Goal: Task Accomplishment & Management: Complete application form

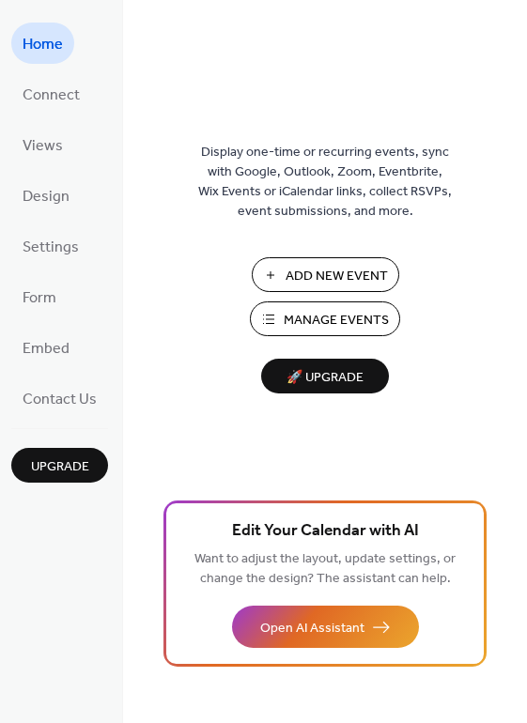
click at [328, 274] on span "Add New Event" at bounding box center [337, 277] width 102 height 20
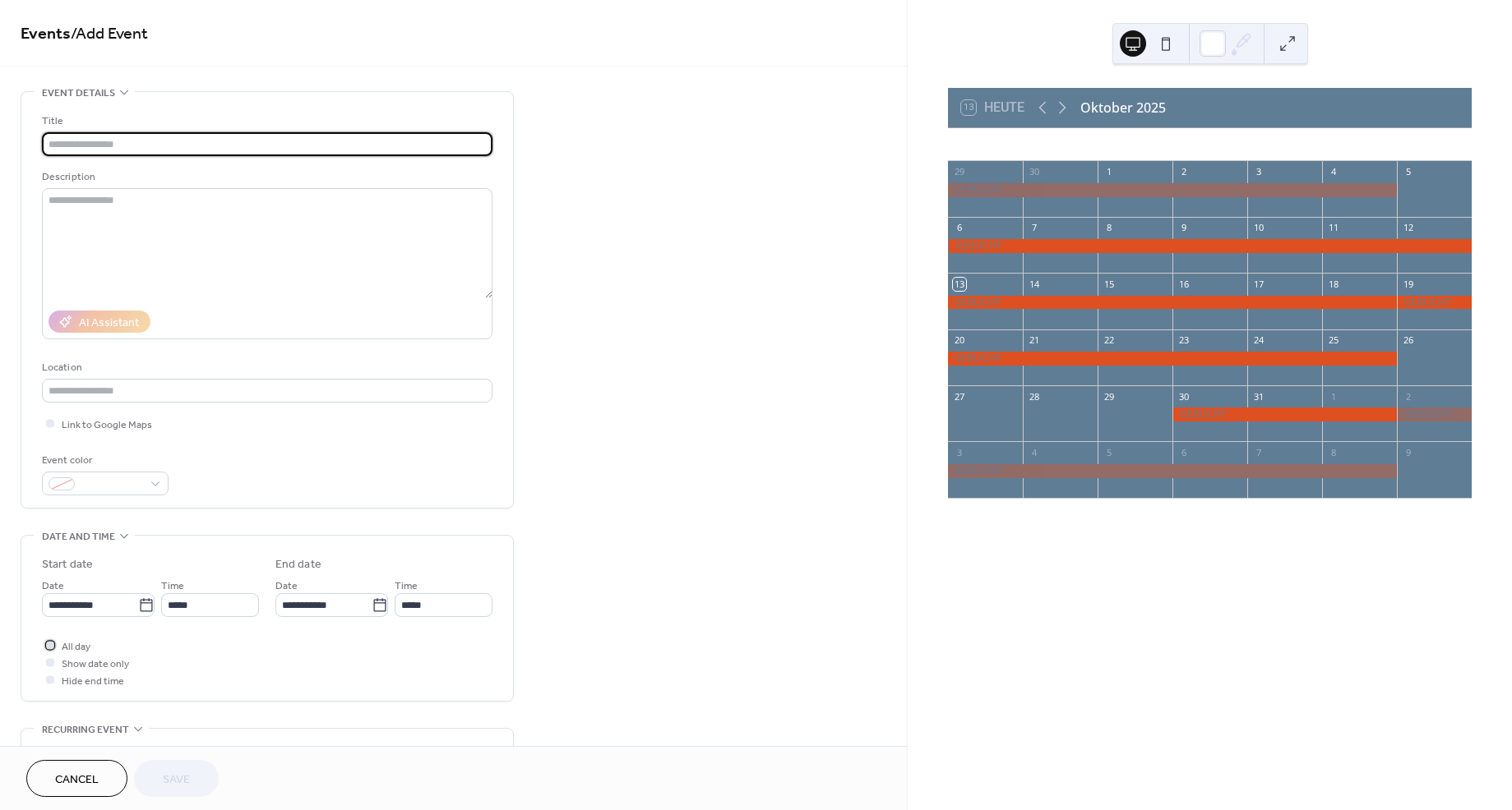
click at [50, 644] on div at bounding box center [50, 645] width 8 height 8
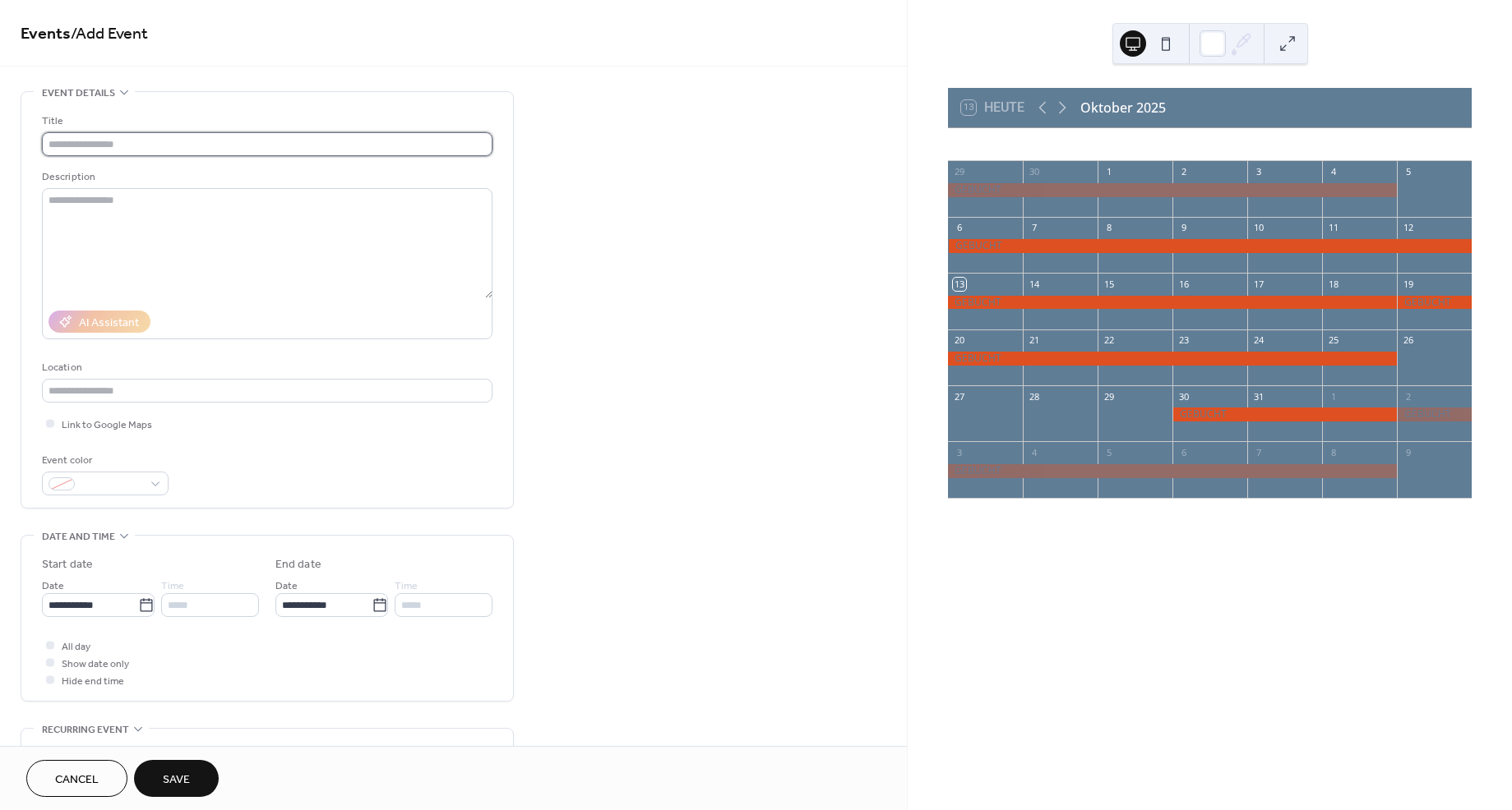
click at [93, 151] on input "text" at bounding box center [267, 143] width 451 height 24
type input "*******"
click at [141, 603] on icon at bounding box center [146, 605] width 17 height 17
click at [138, 603] on input "**********" at bounding box center [90, 604] width 96 height 24
click at [229, 388] on span "›" at bounding box center [228, 393] width 24 height 33
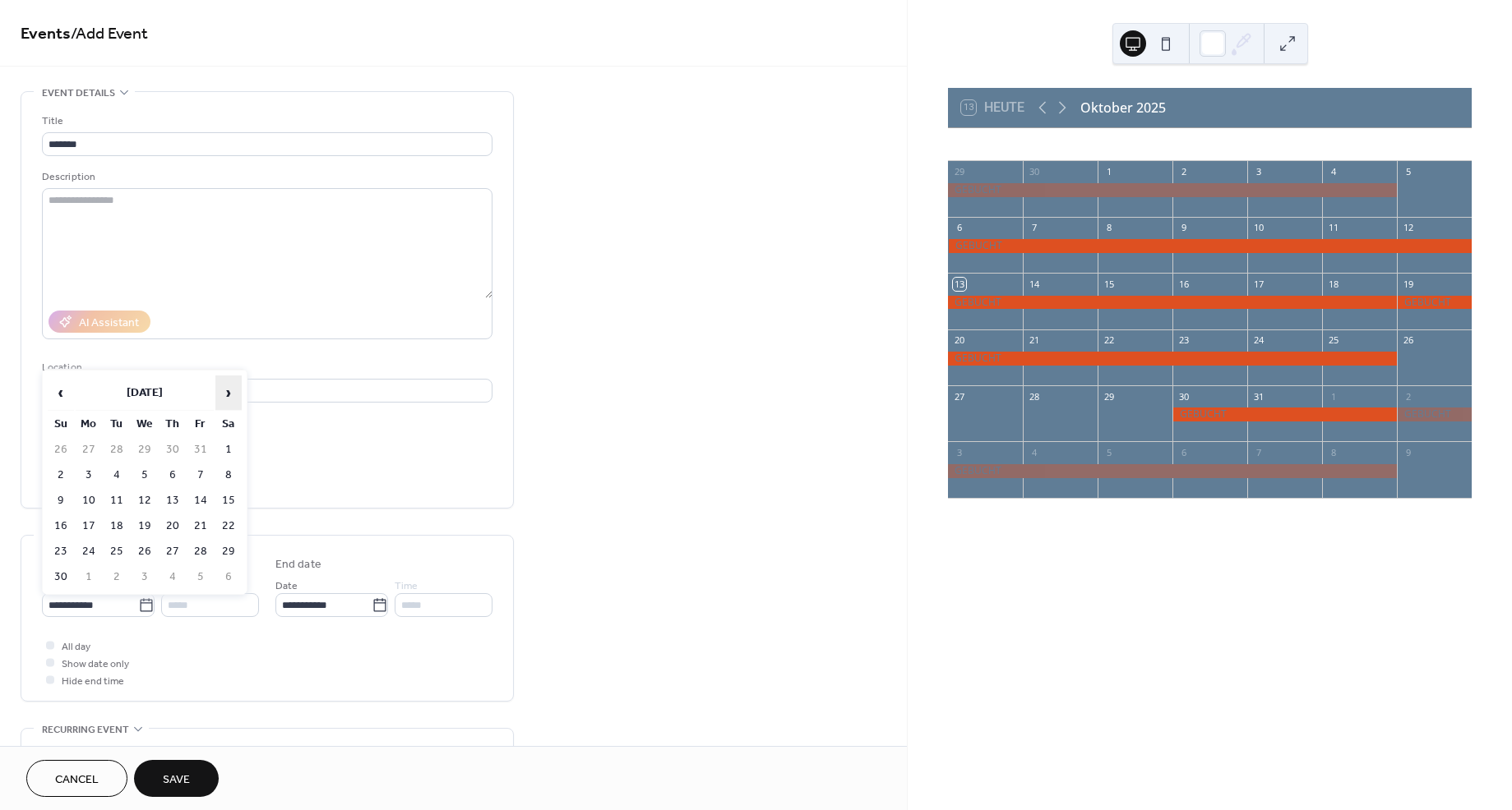
click at [229, 388] on span "›" at bounding box center [228, 393] width 24 height 33
click at [224, 499] on td "20" at bounding box center [228, 500] width 26 height 24
type input "**********"
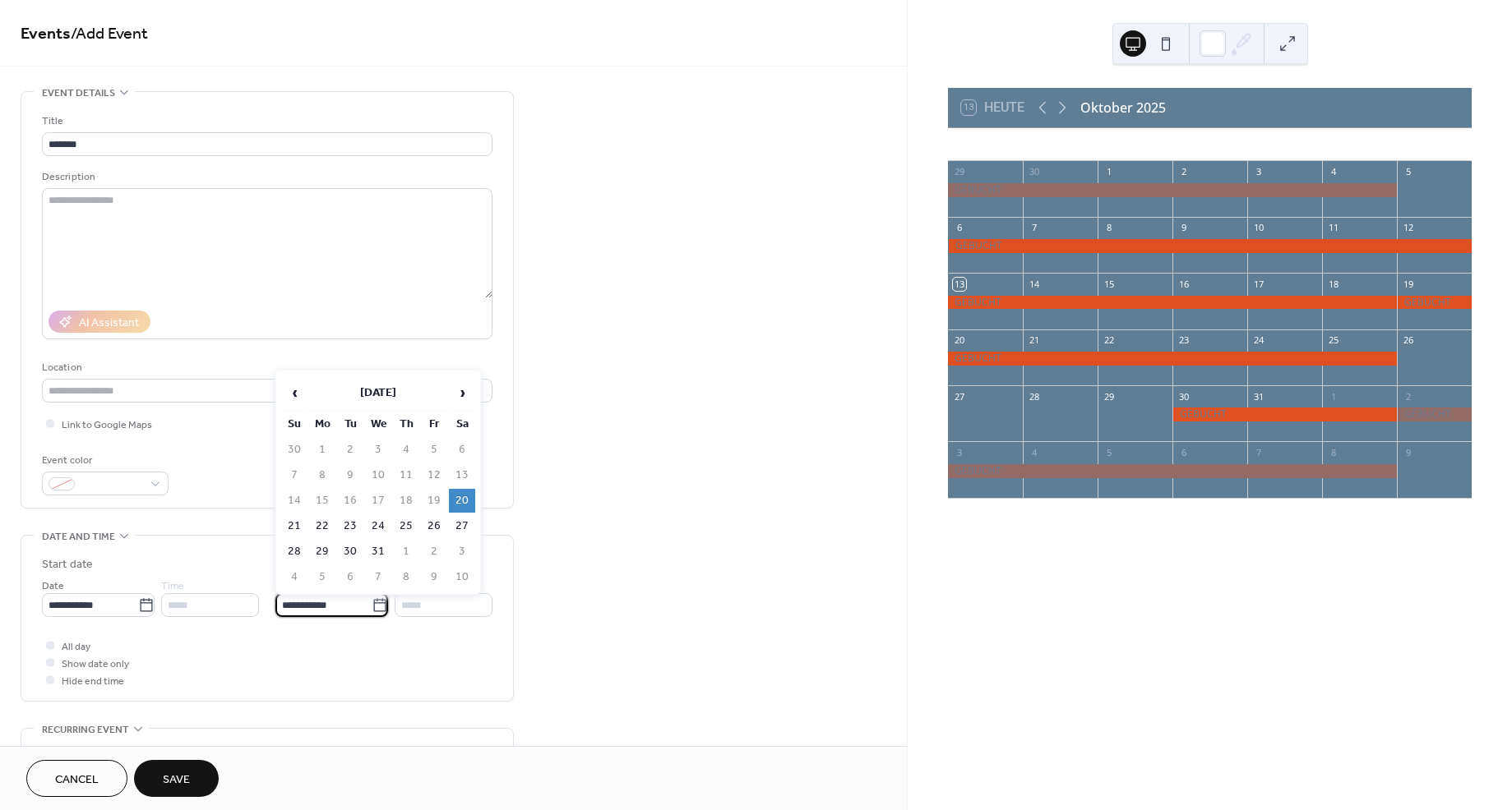
click at [336, 607] on input "**********" at bounding box center [324, 604] width 96 height 24
click at [456, 522] on td "27" at bounding box center [462, 526] width 26 height 24
type input "**********"
click at [183, 772] on span "Save" at bounding box center [176, 780] width 27 height 17
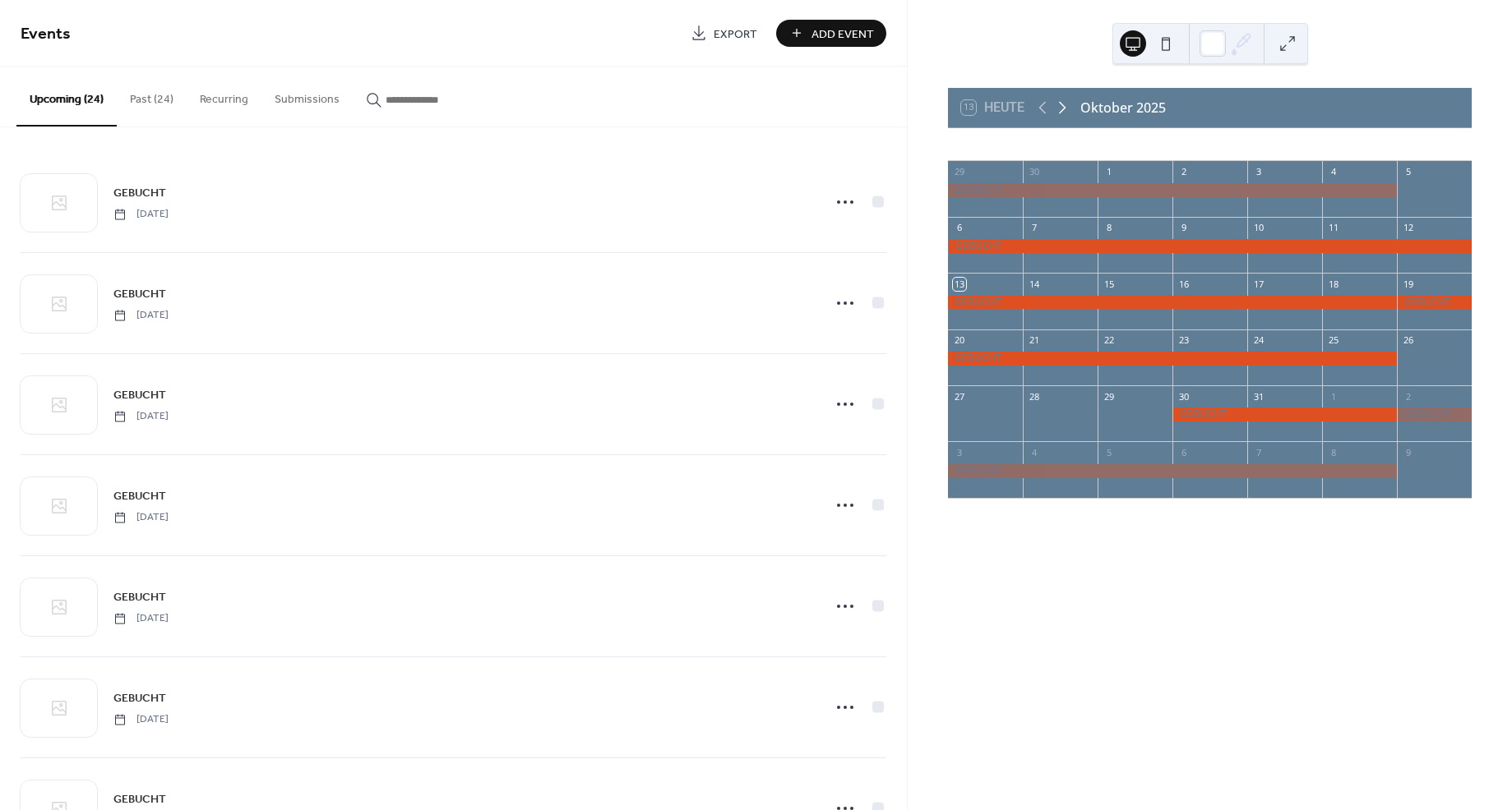
click at [1064, 103] on icon at bounding box center [1062, 108] width 20 height 20
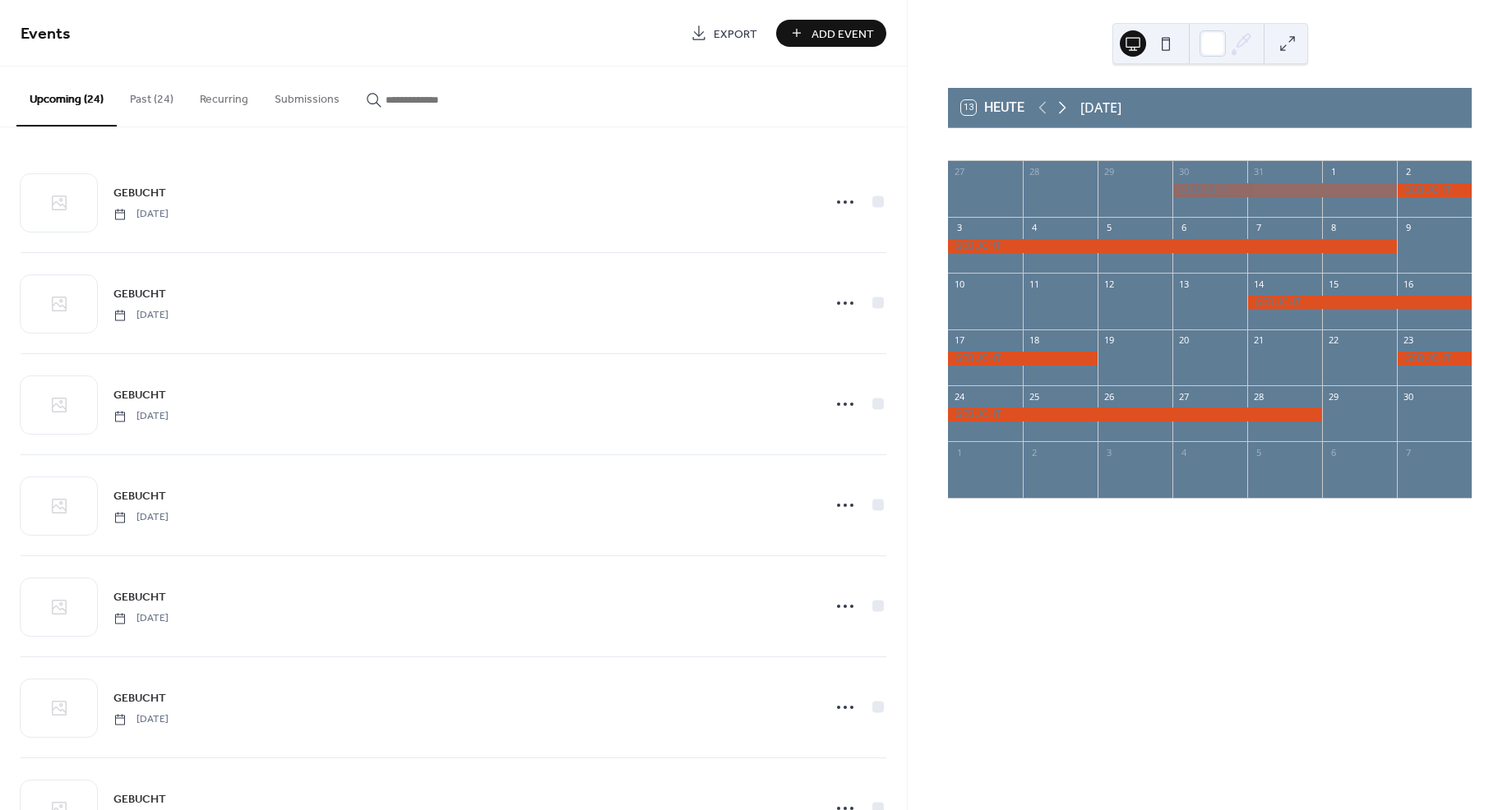
click at [1064, 103] on icon at bounding box center [1062, 108] width 20 height 20
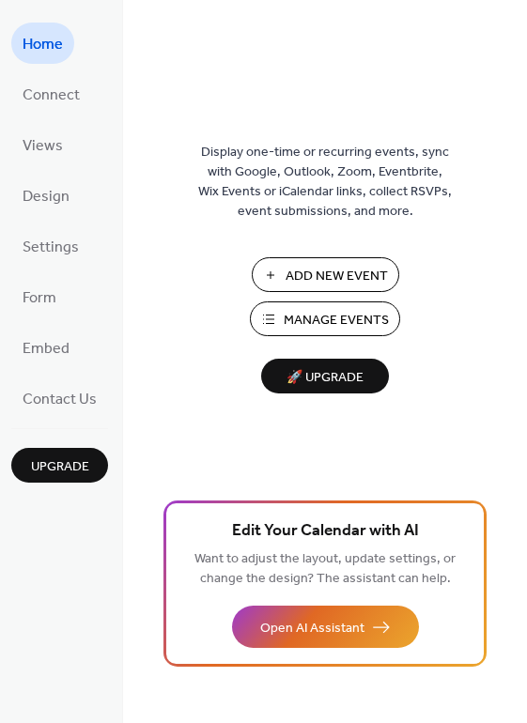
click at [313, 280] on span "Add New Event" at bounding box center [337, 277] width 102 height 20
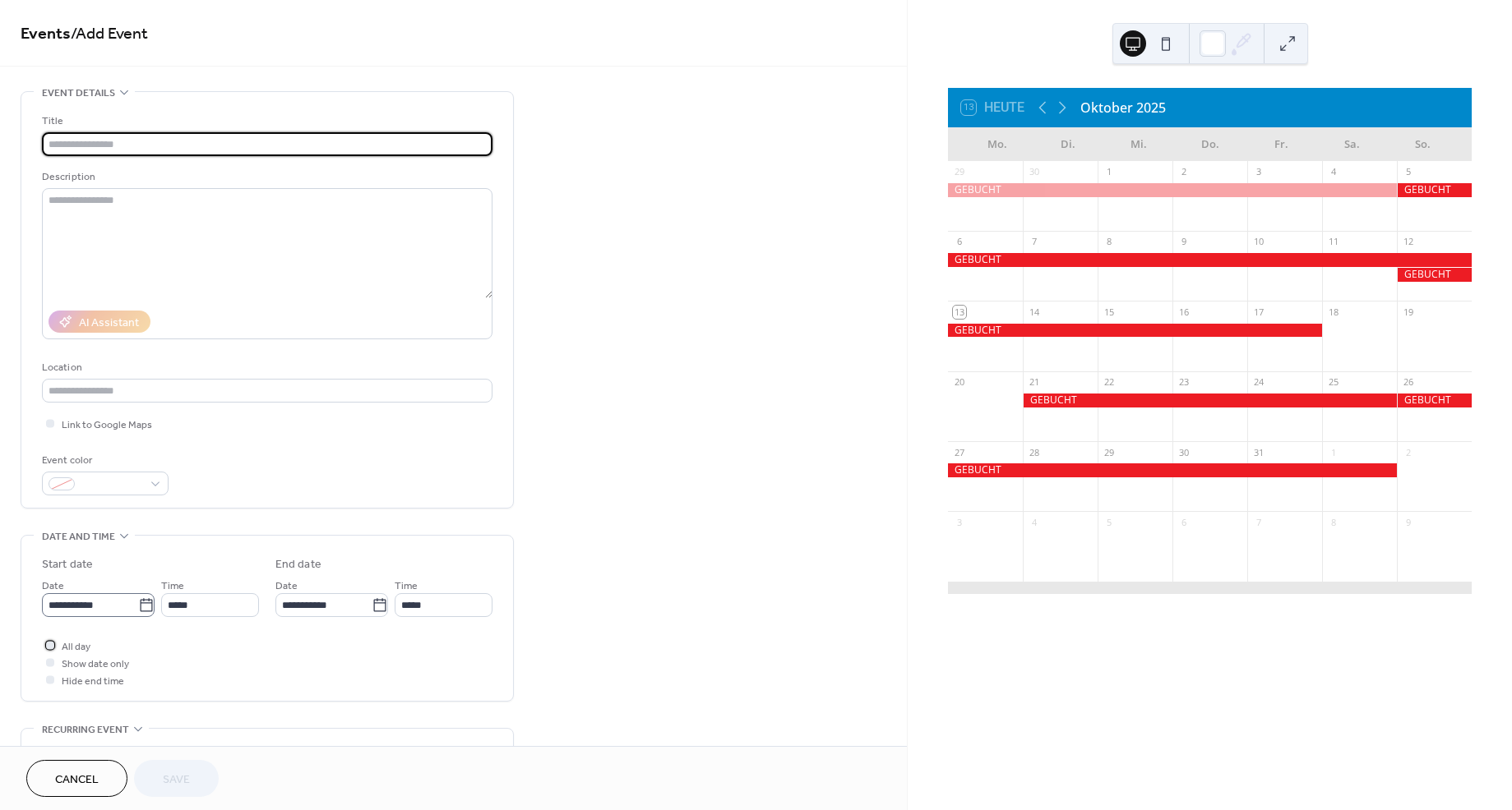
drag, startPoint x: 51, startPoint y: 646, endPoint x: 103, endPoint y: 611, distance: 62.7
click at [52, 645] on div at bounding box center [50, 645] width 8 height 8
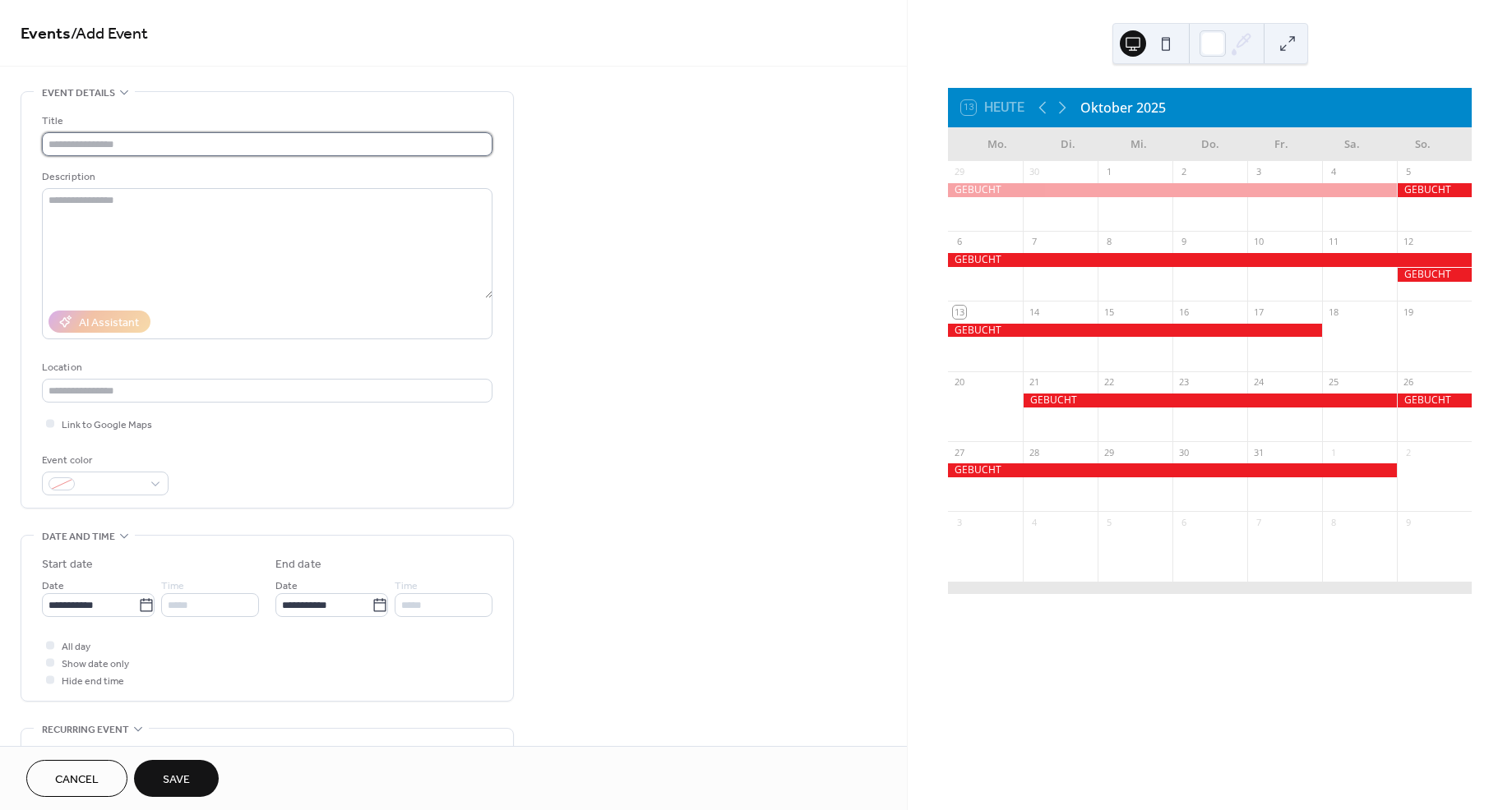
click at [122, 143] on input "text" at bounding box center [267, 143] width 451 height 24
type input "*******"
click at [148, 603] on icon at bounding box center [146, 605] width 17 height 17
click at [138, 603] on input "**********" at bounding box center [90, 604] width 96 height 24
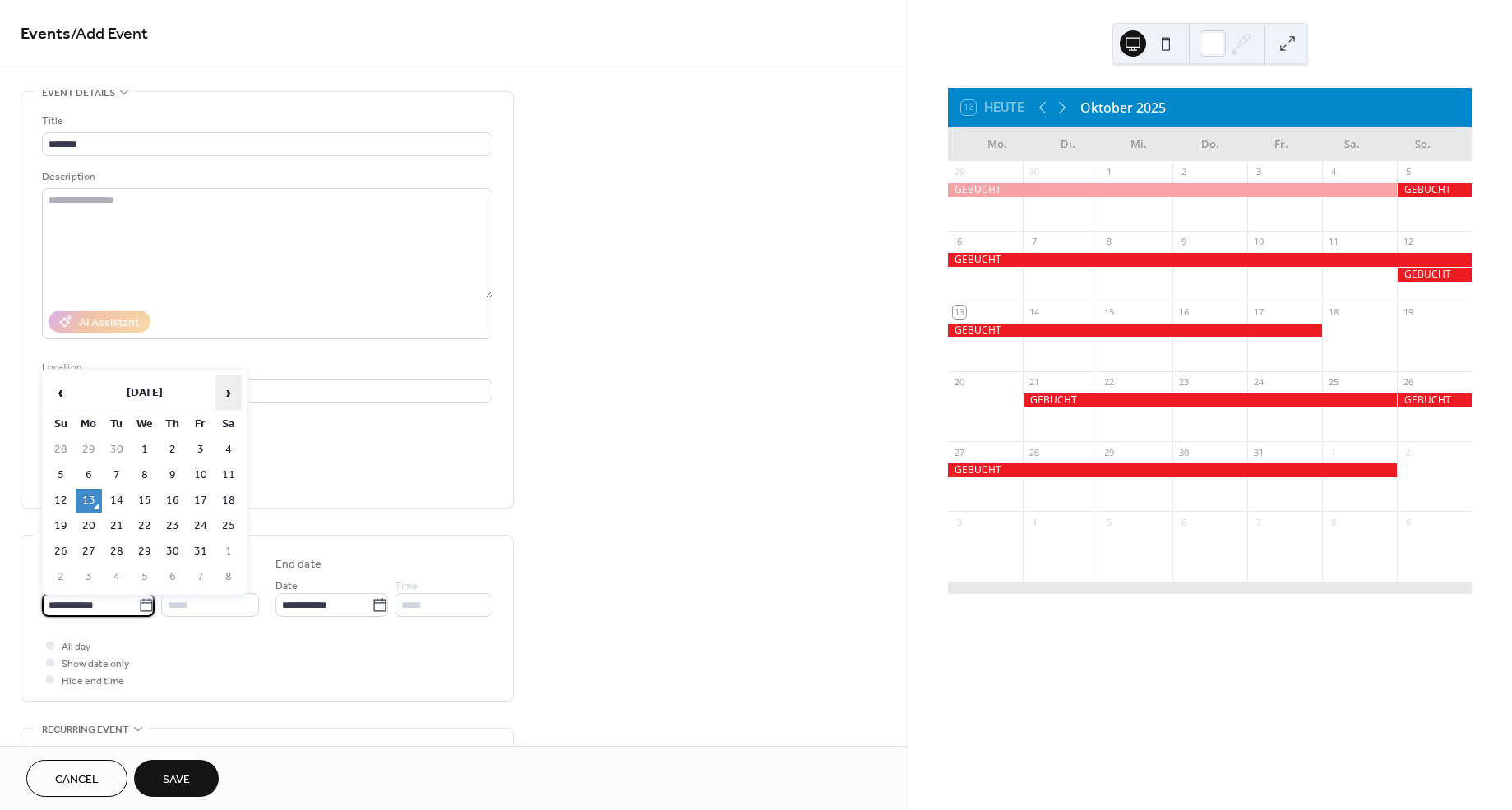
click at [234, 391] on span "›" at bounding box center [228, 393] width 24 height 33
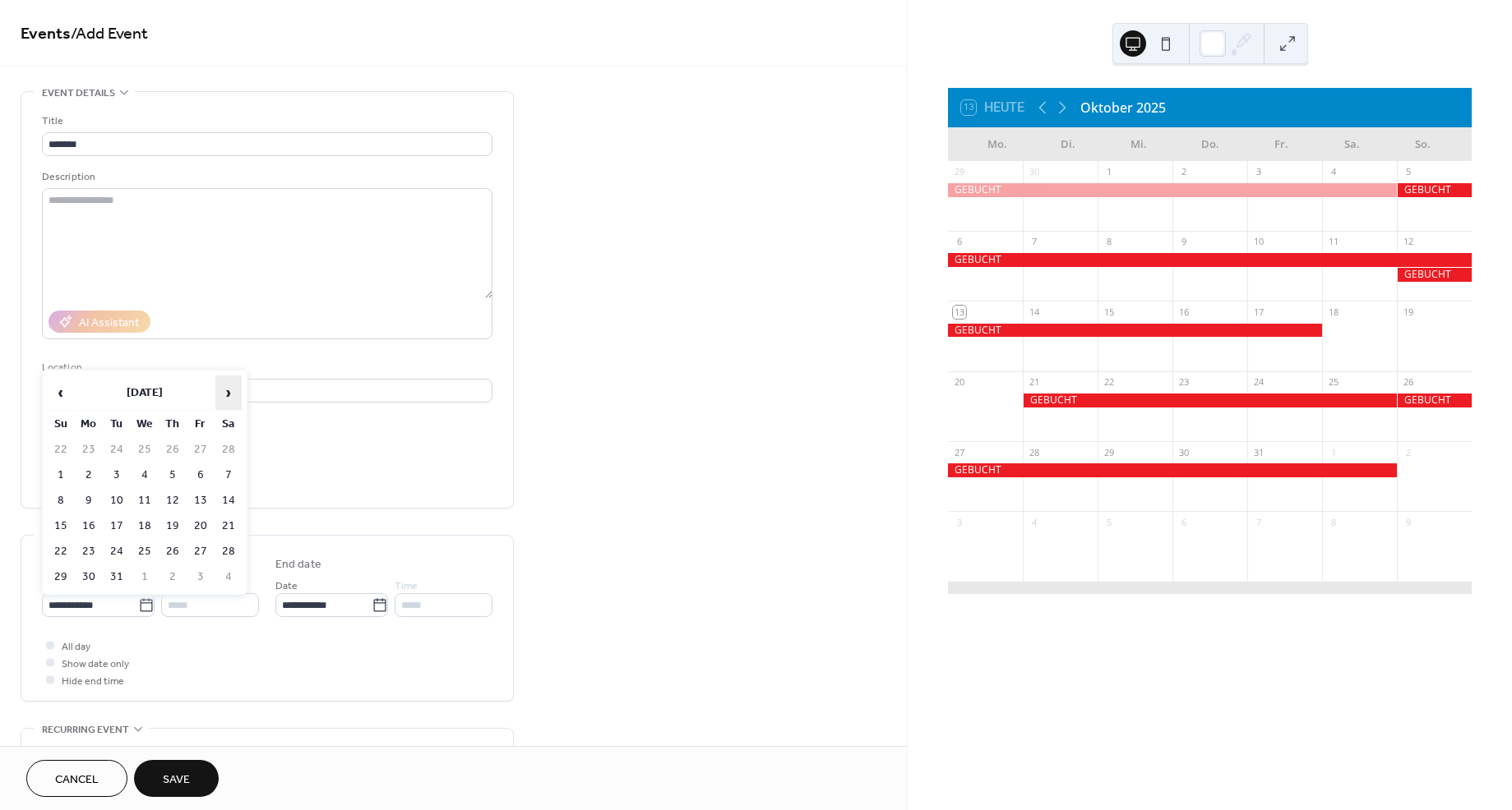
click at [234, 391] on span "›" at bounding box center [228, 393] width 24 height 33
click at [225, 447] on td "2" at bounding box center [228, 450] width 26 height 24
type input "**********"
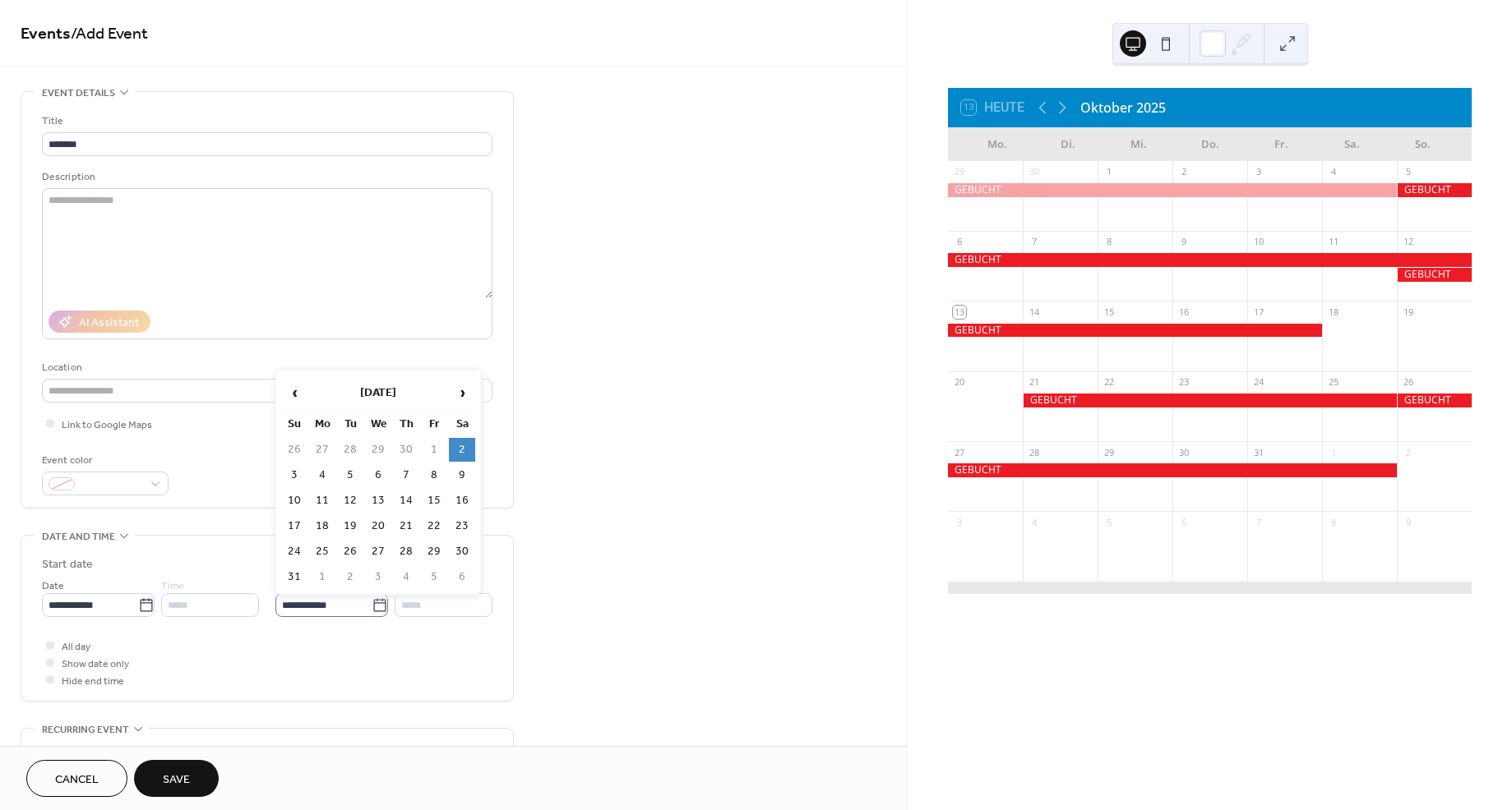
click at [377, 606] on icon at bounding box center [380, 605] width 17 height 17
click at [372, 606] on input "**********" at bounding box center [324, 604] width 96 height 24
click at [439, 499] on td "15" at bounding box center [434, 500] width 26 height 24
type input "**********"
click at [168, 777] on span "Save" at bounding box center [176, 780] width 27 height 17
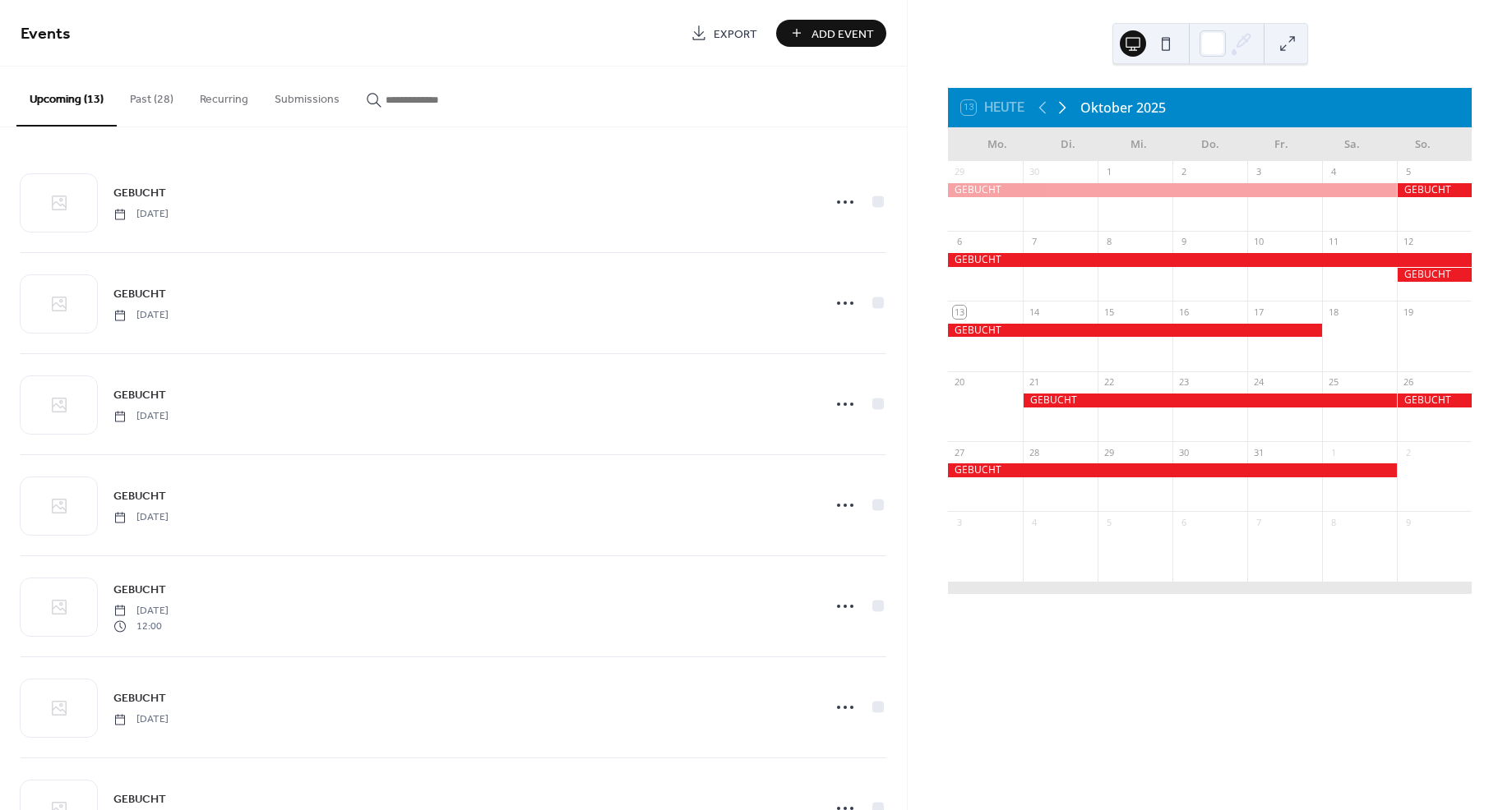
click at [1060, 104] on icon at bounding box center [1062, 108] width 20 height 20
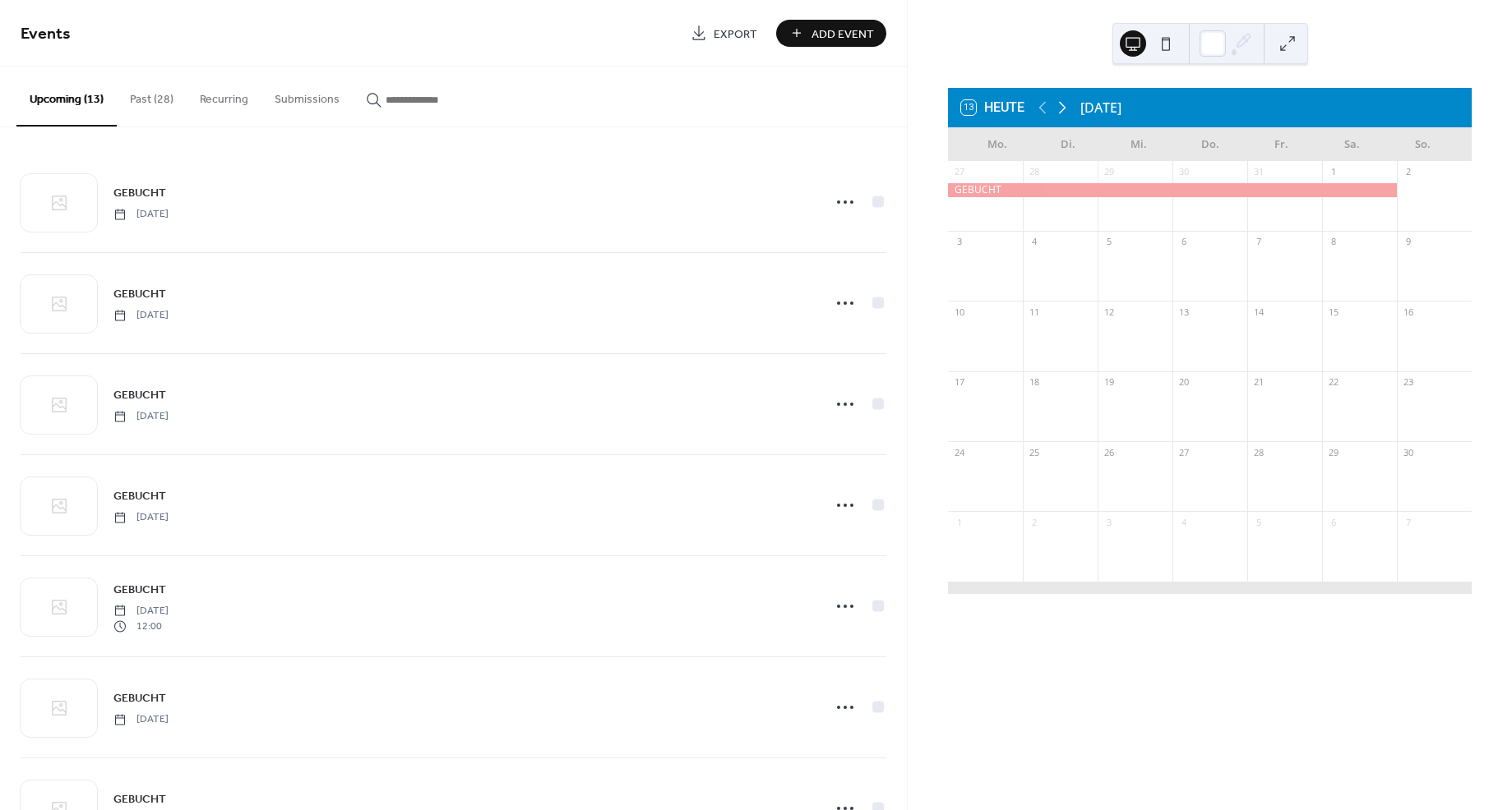
click at [1060, 104] on icon at bounding box center [1062, 108] width 20 height 20
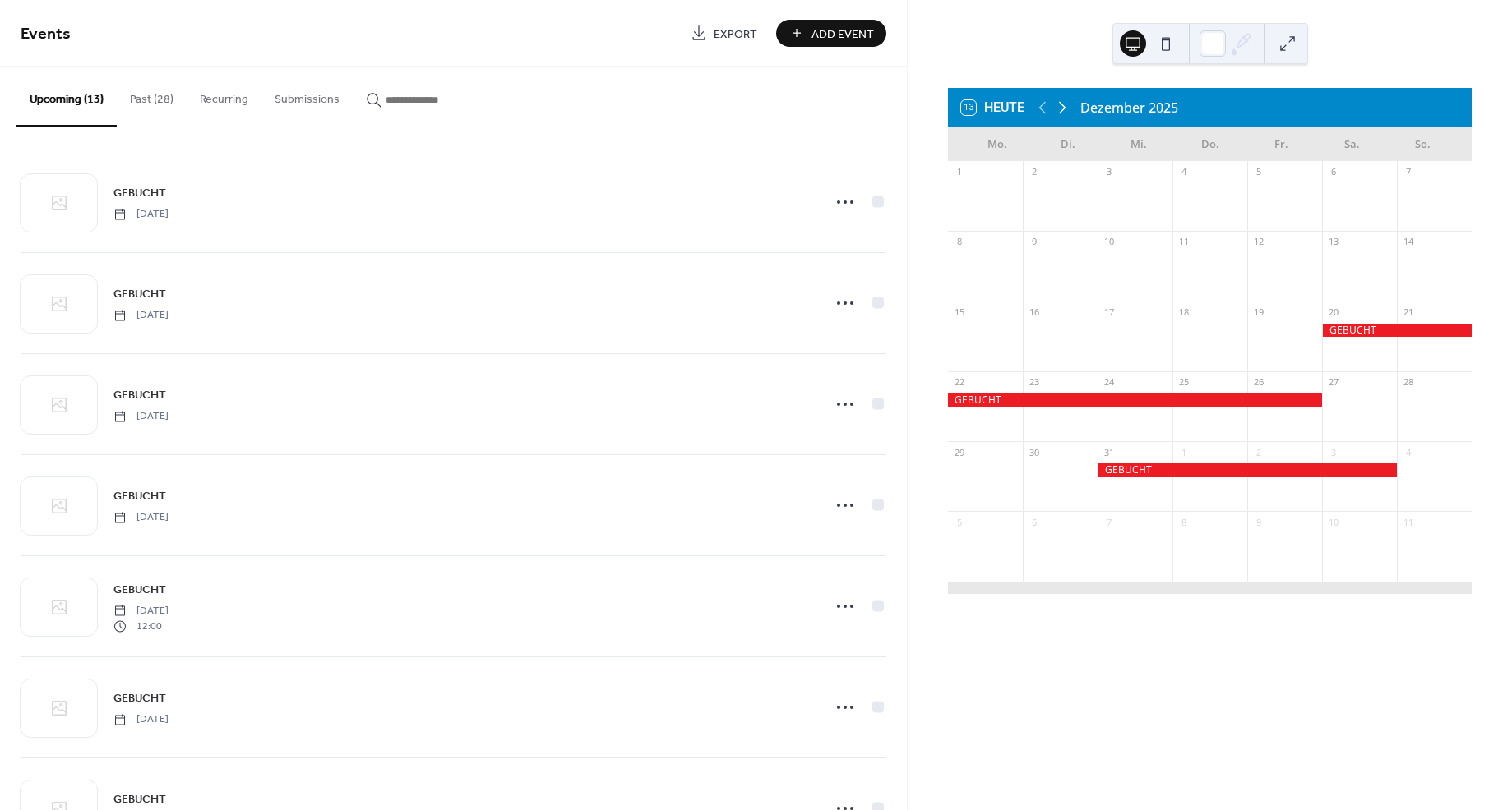
click at [1060, 104] on icon at bounding box center [1062, 108] width 20 height 20
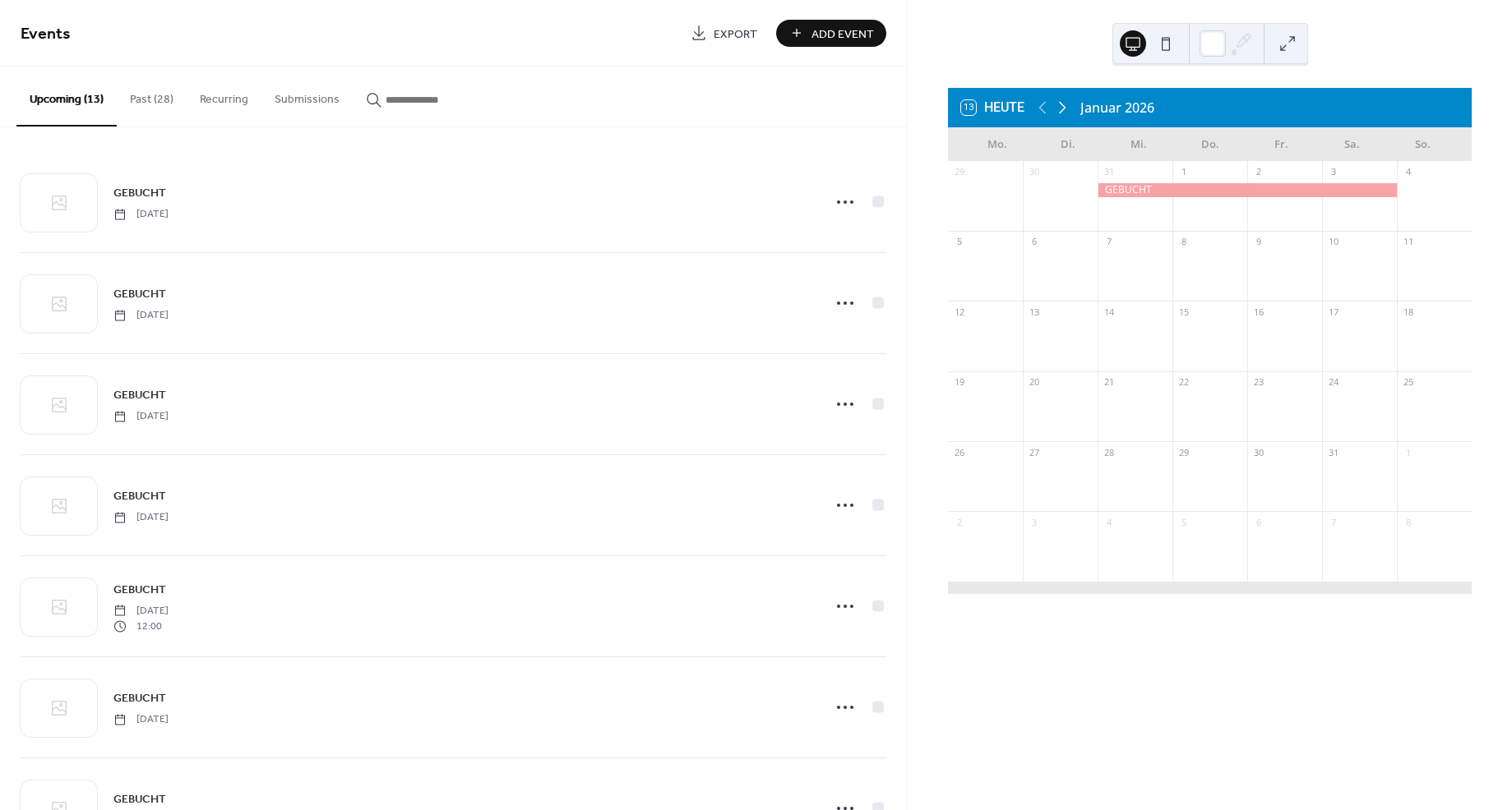
click at [1060, 104] on icon at bounding box center [1062, 108] width 20 height 20
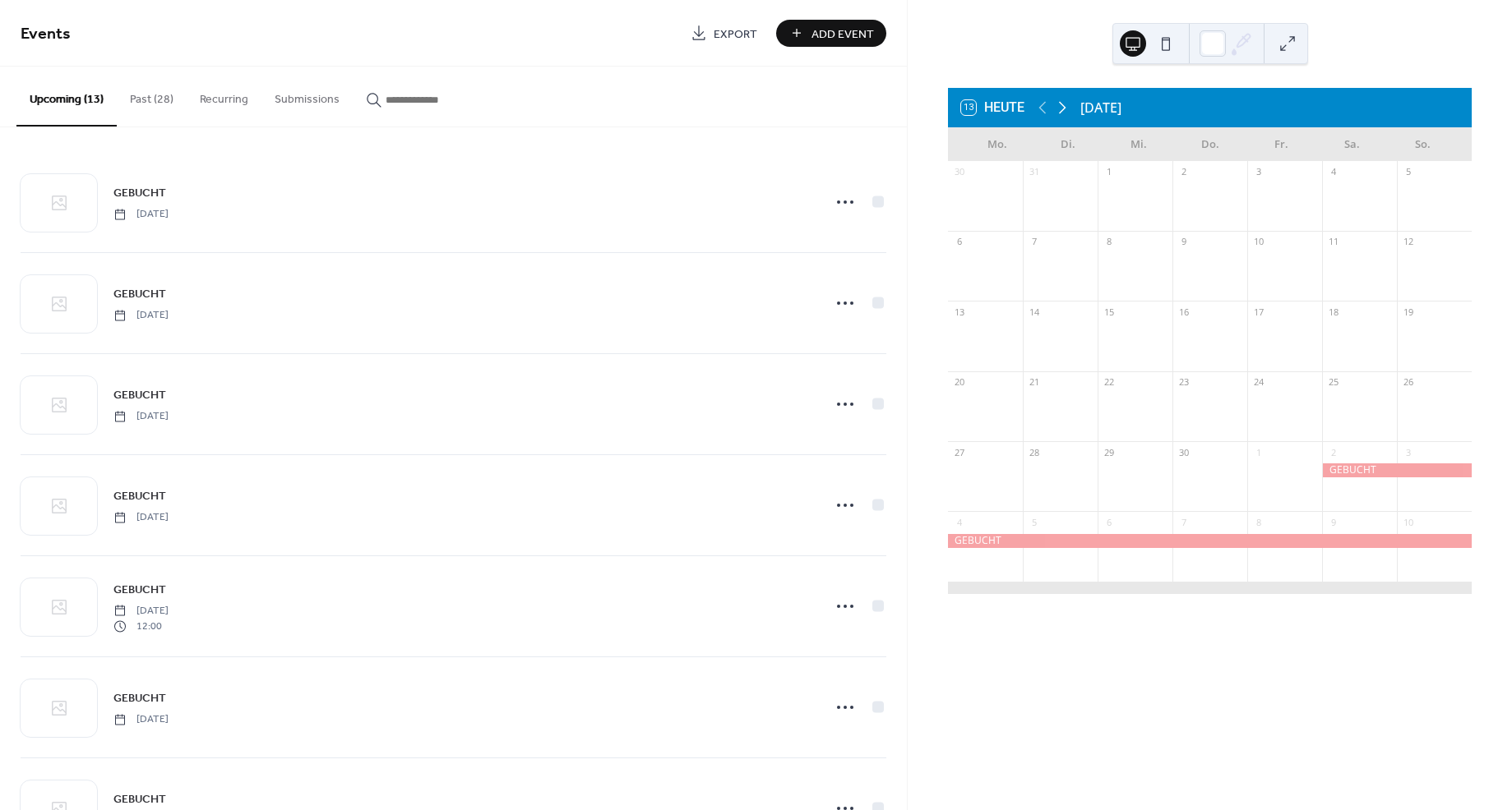
click at [1060, 104] on icon at bounding box center [1062, 108] width 20 height 20
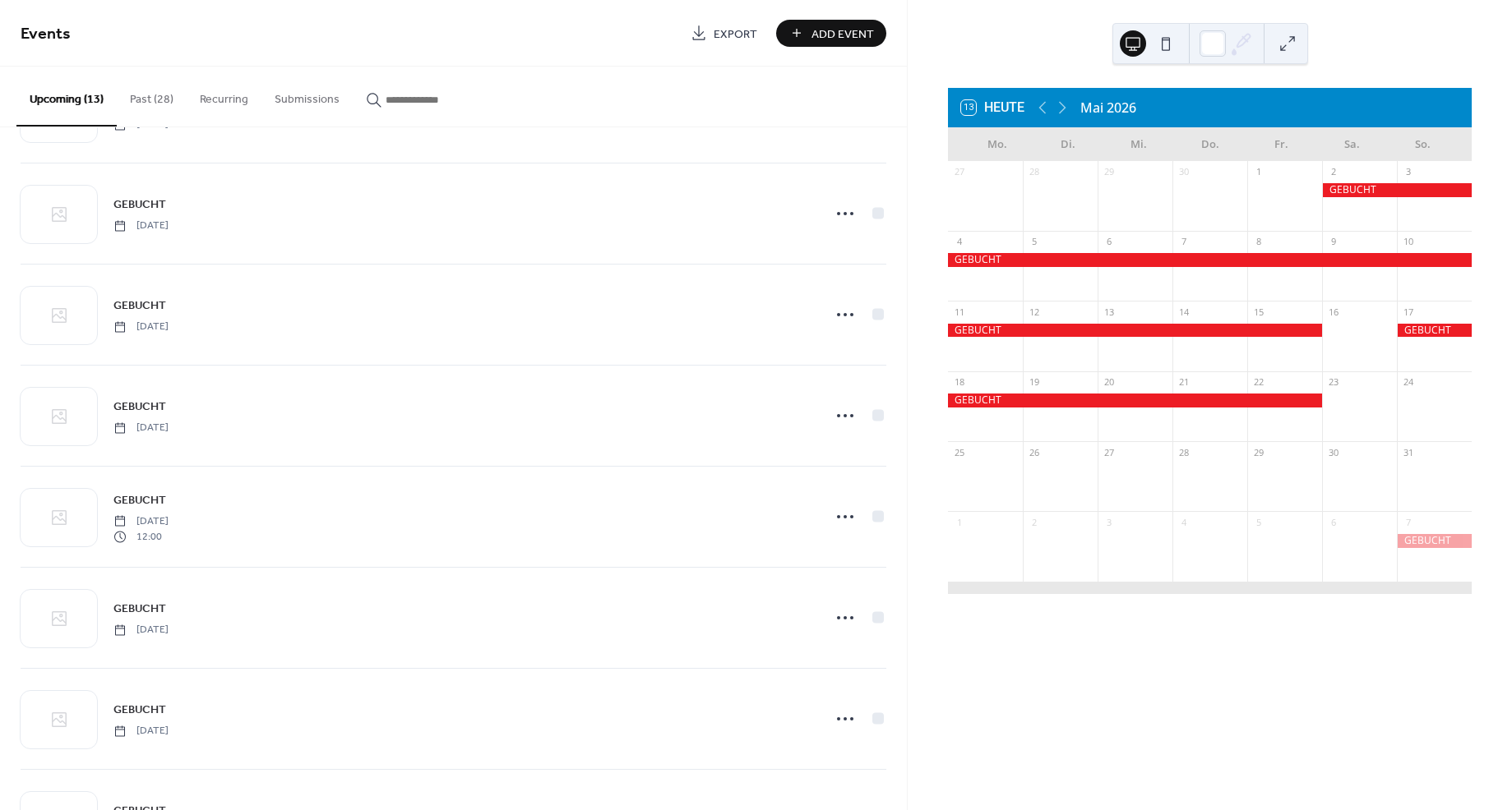
scroll to position [128, 0]
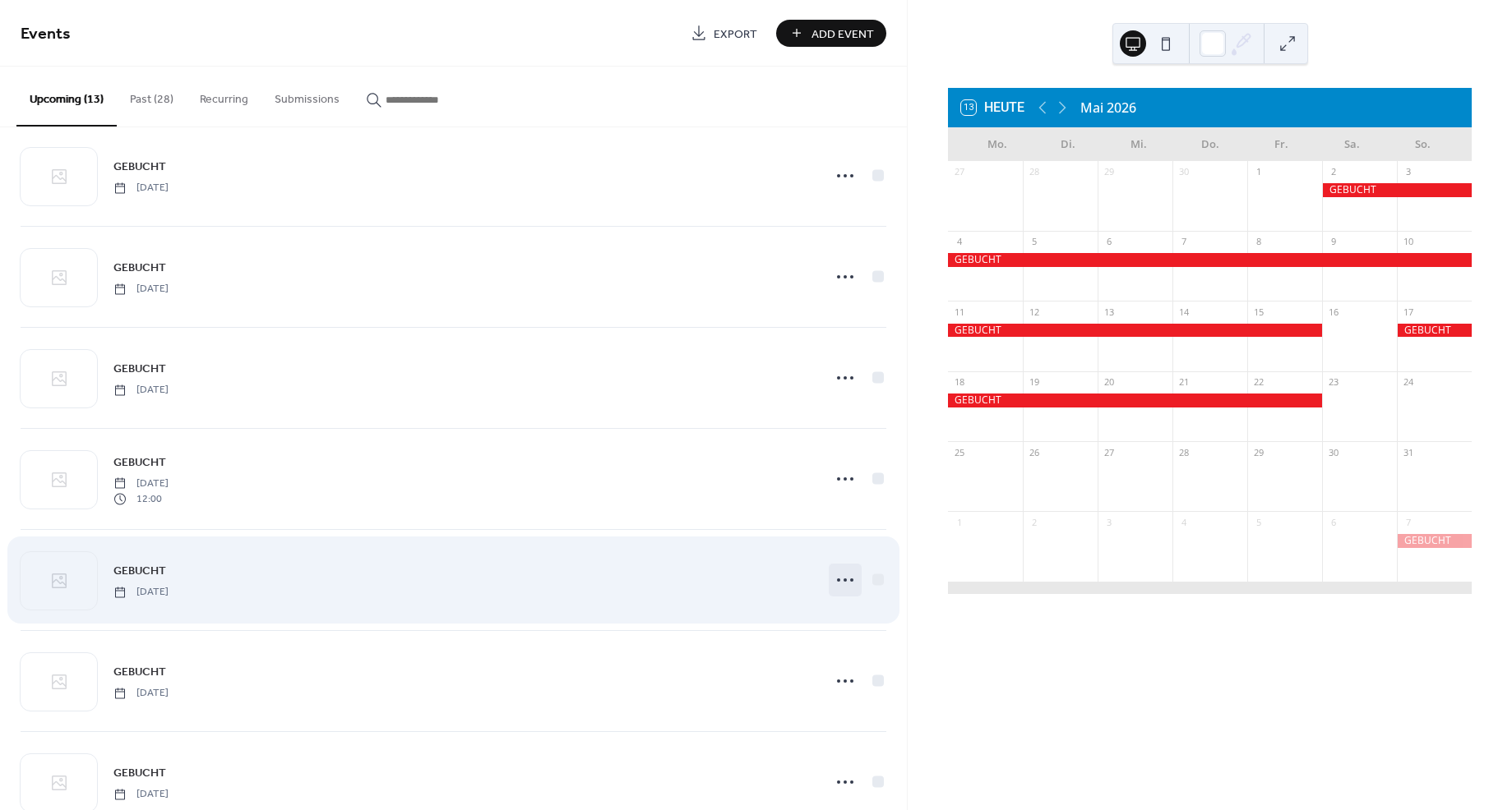
click at [844, 578] on circle at bounding box center [845, 580] width 4 height 3
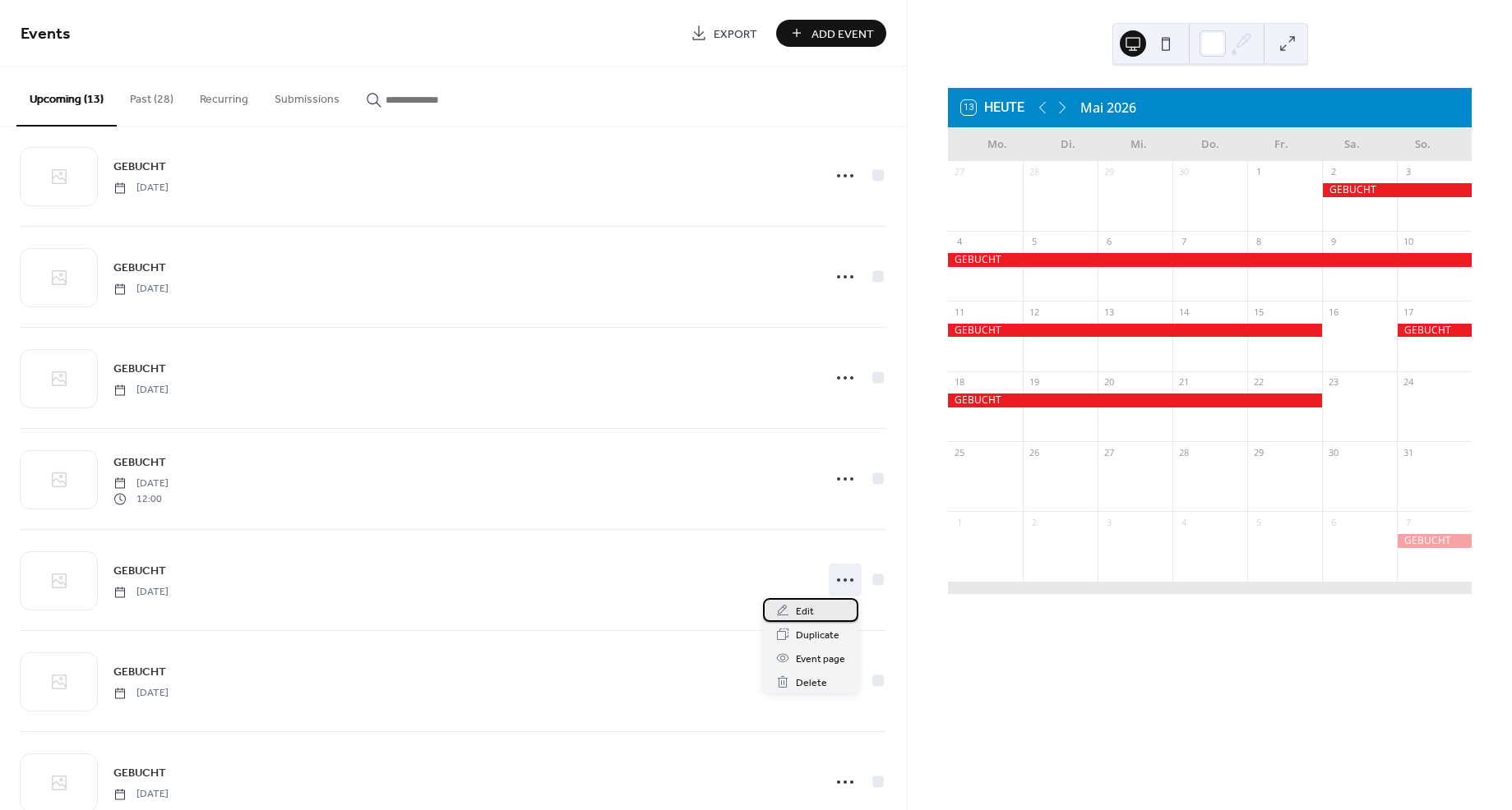
click at [801, 610] on span "Edit" at bounding box center [804, 612] width 18 height 17
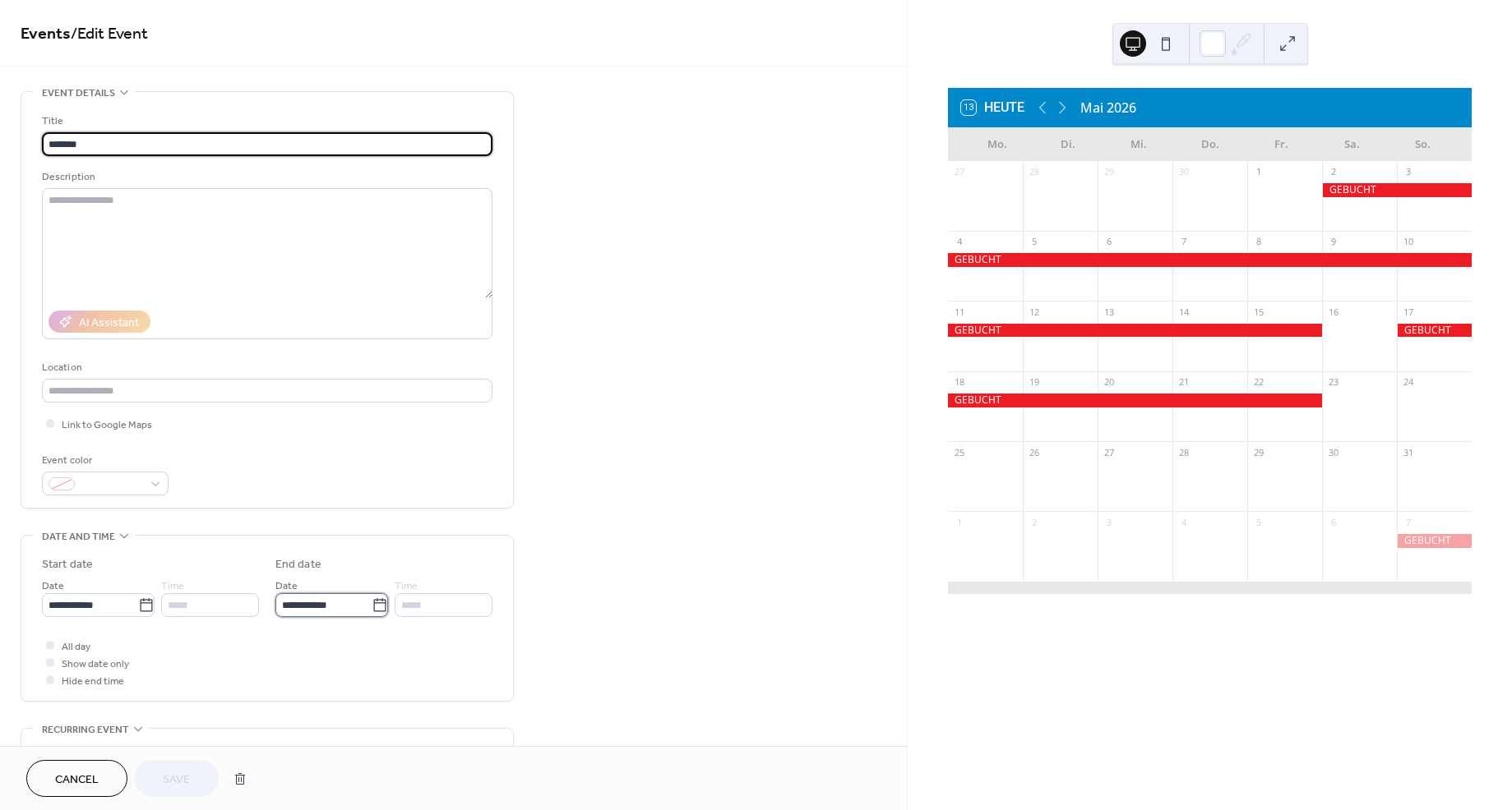
click at [355, 606] on input "**********" at bounding box center [324, 604] width 96 height 24
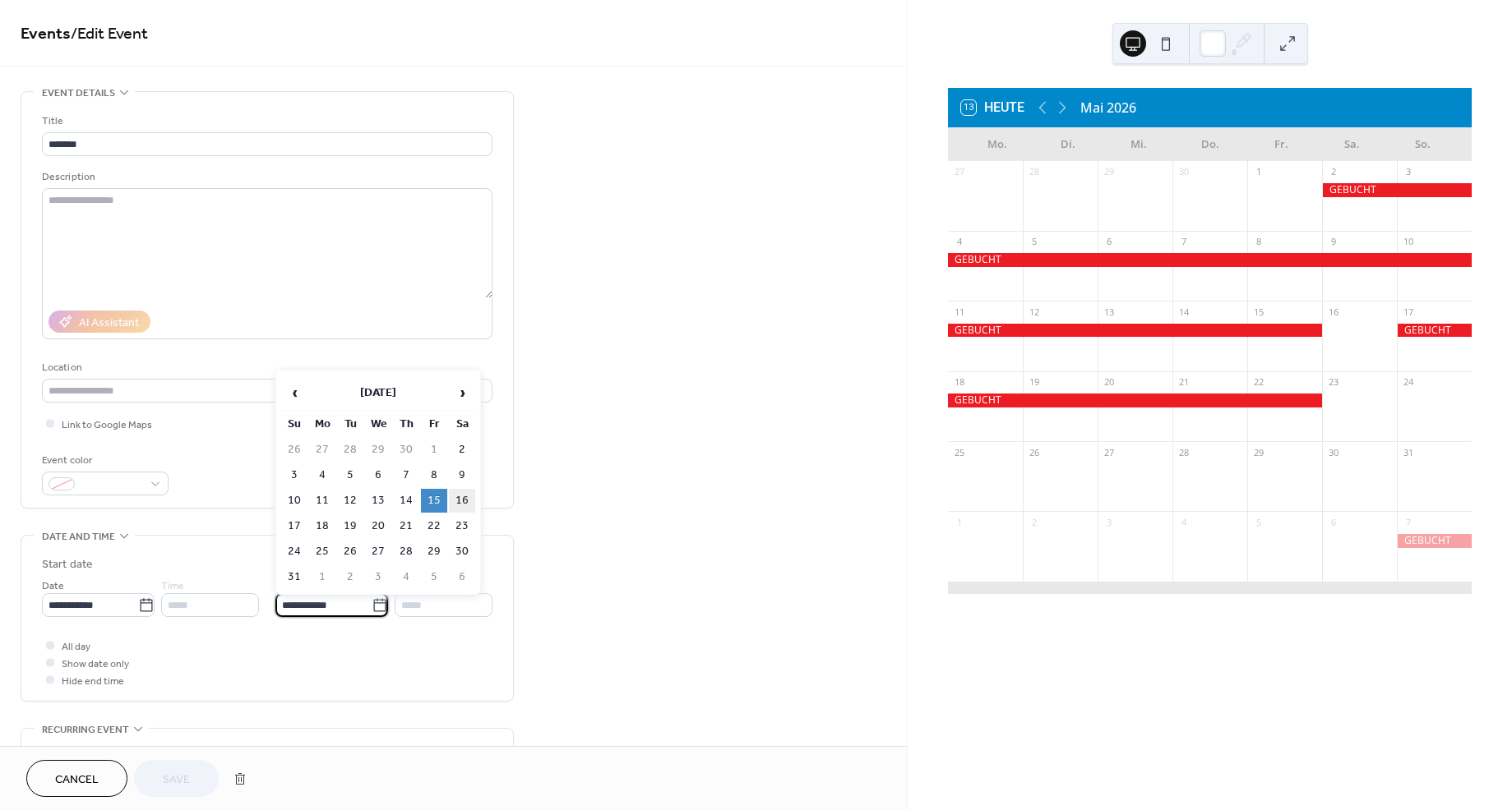
click at [466, 498] on td "16" at bounding box center [462, 500] width 26 height 24
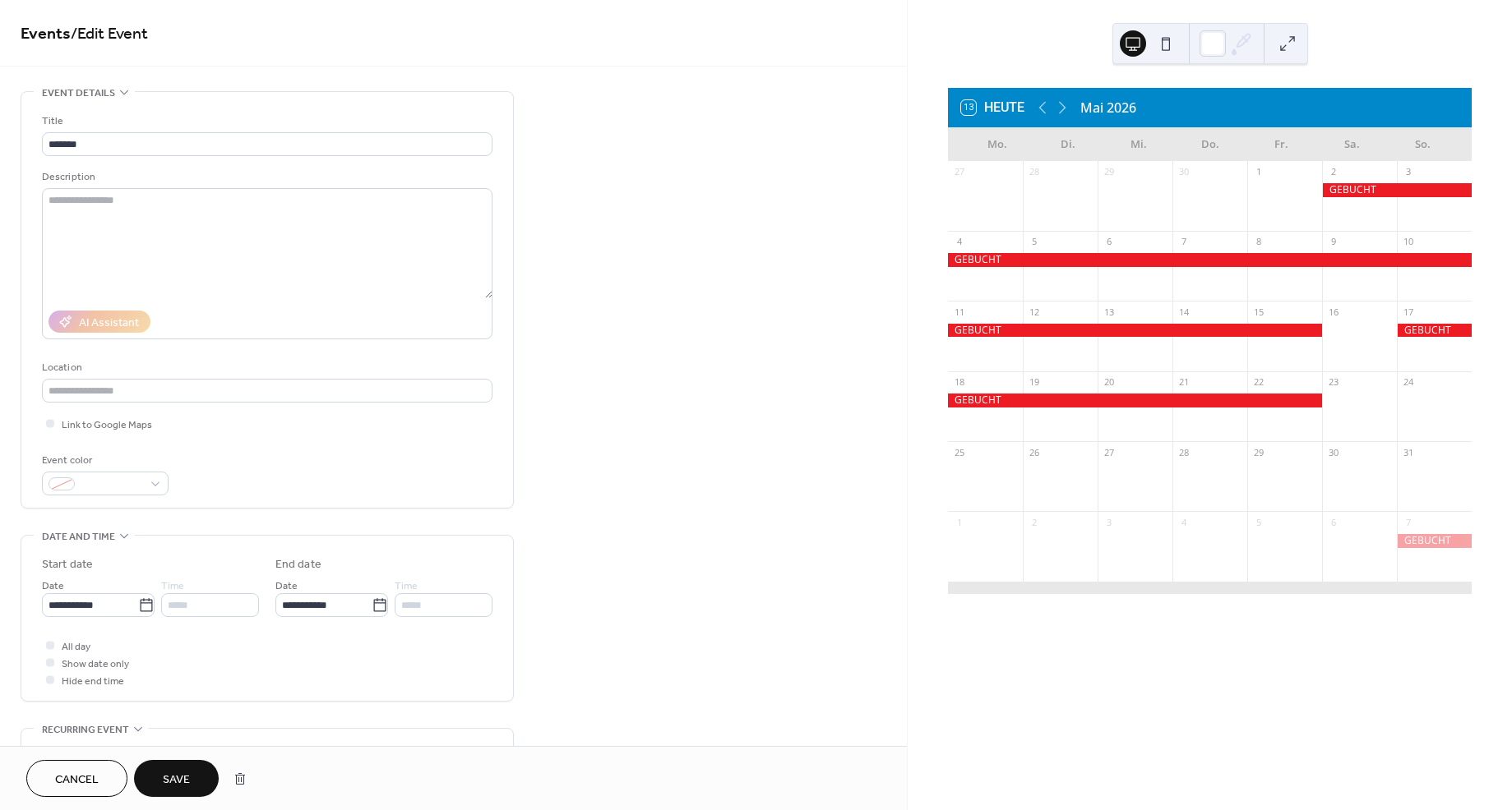
type input "**********"
click at [167, 778] on span "Save" at bounding box center [176, 780] width 27 height 17
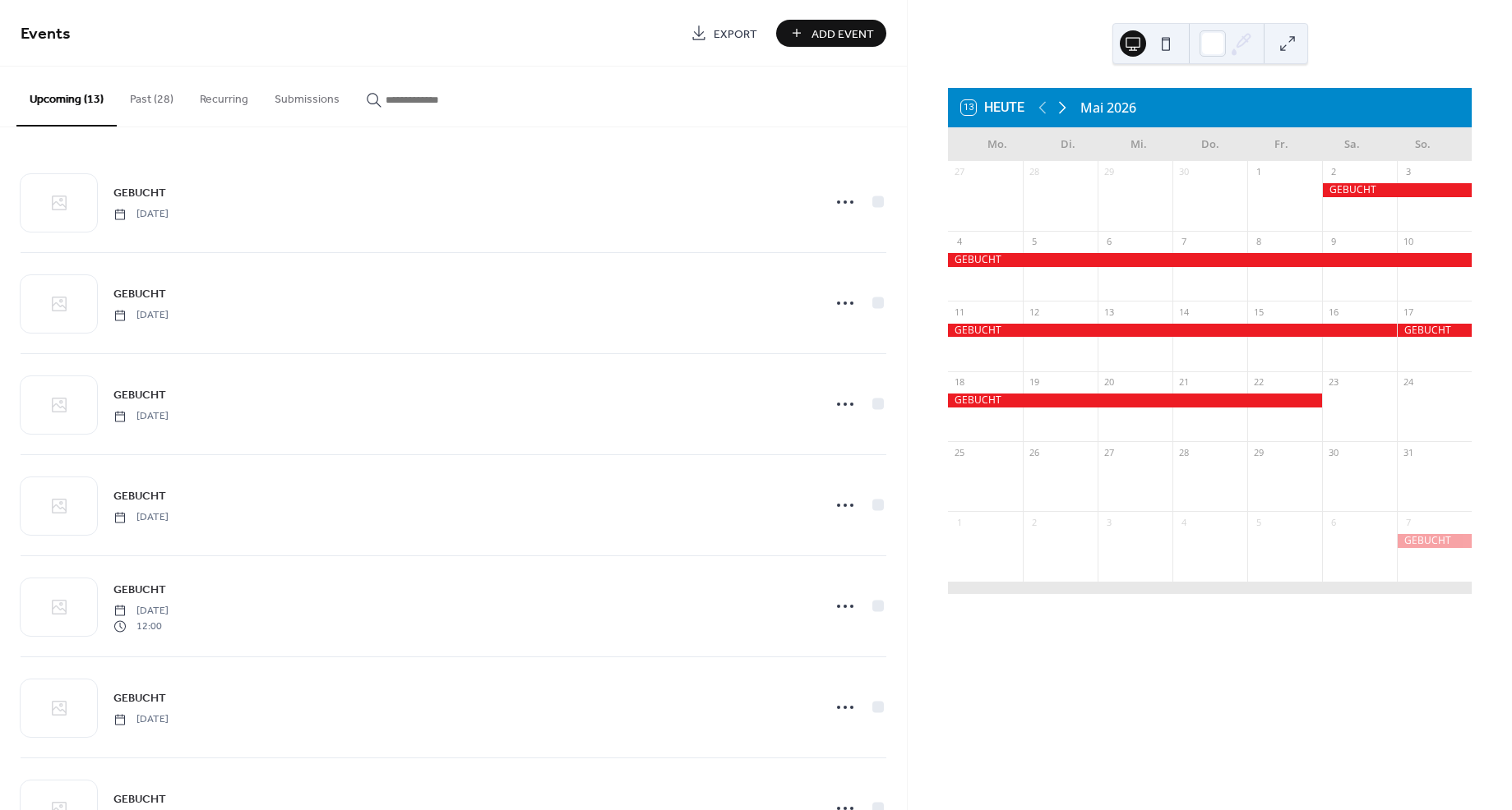
click at [1060, 105] on icon at bounding box center [1062, 108] width 20 height 20
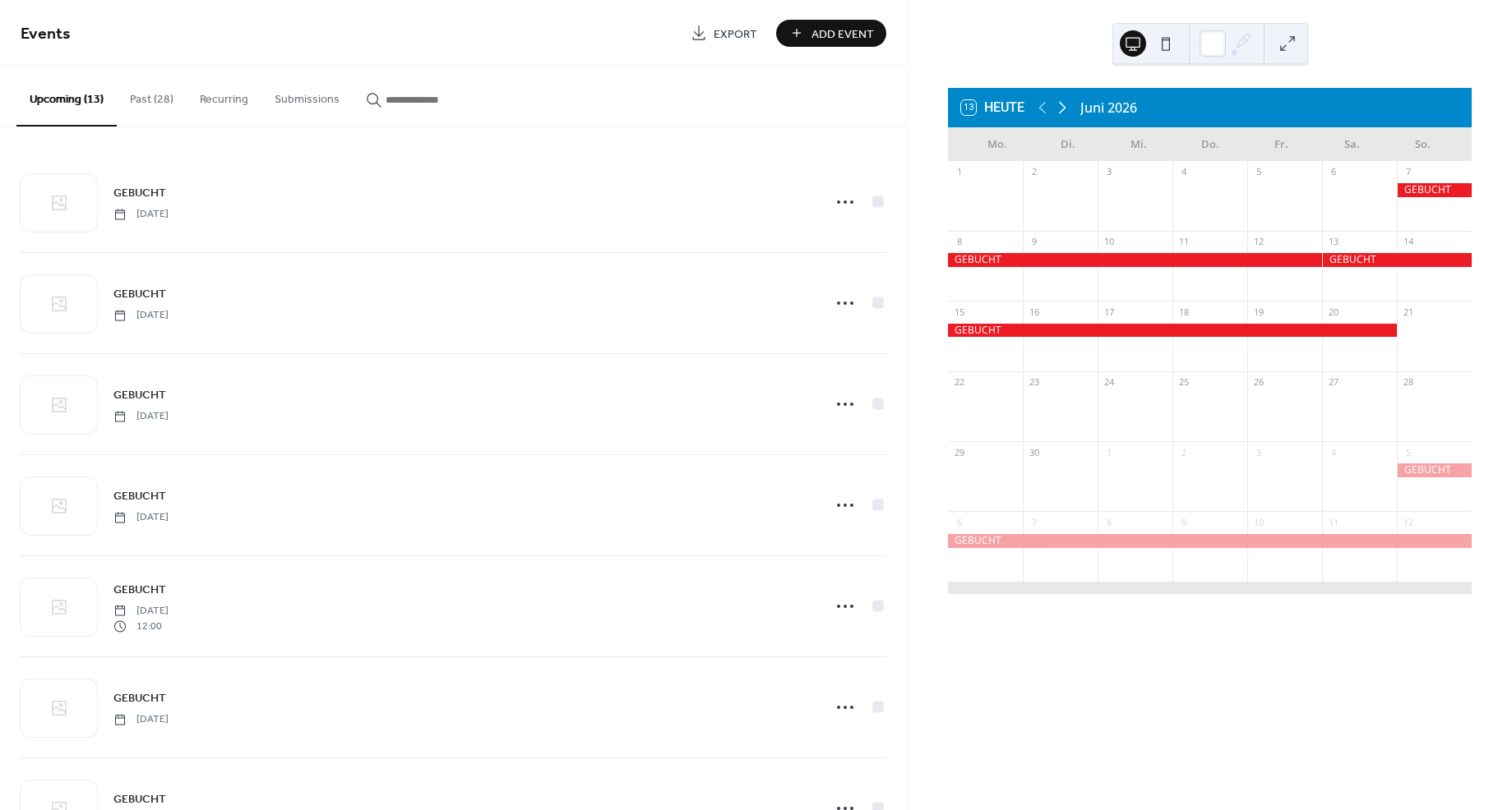
click at [1060, 105] on icon at bounding box center [1062, 108] width 20 height 20
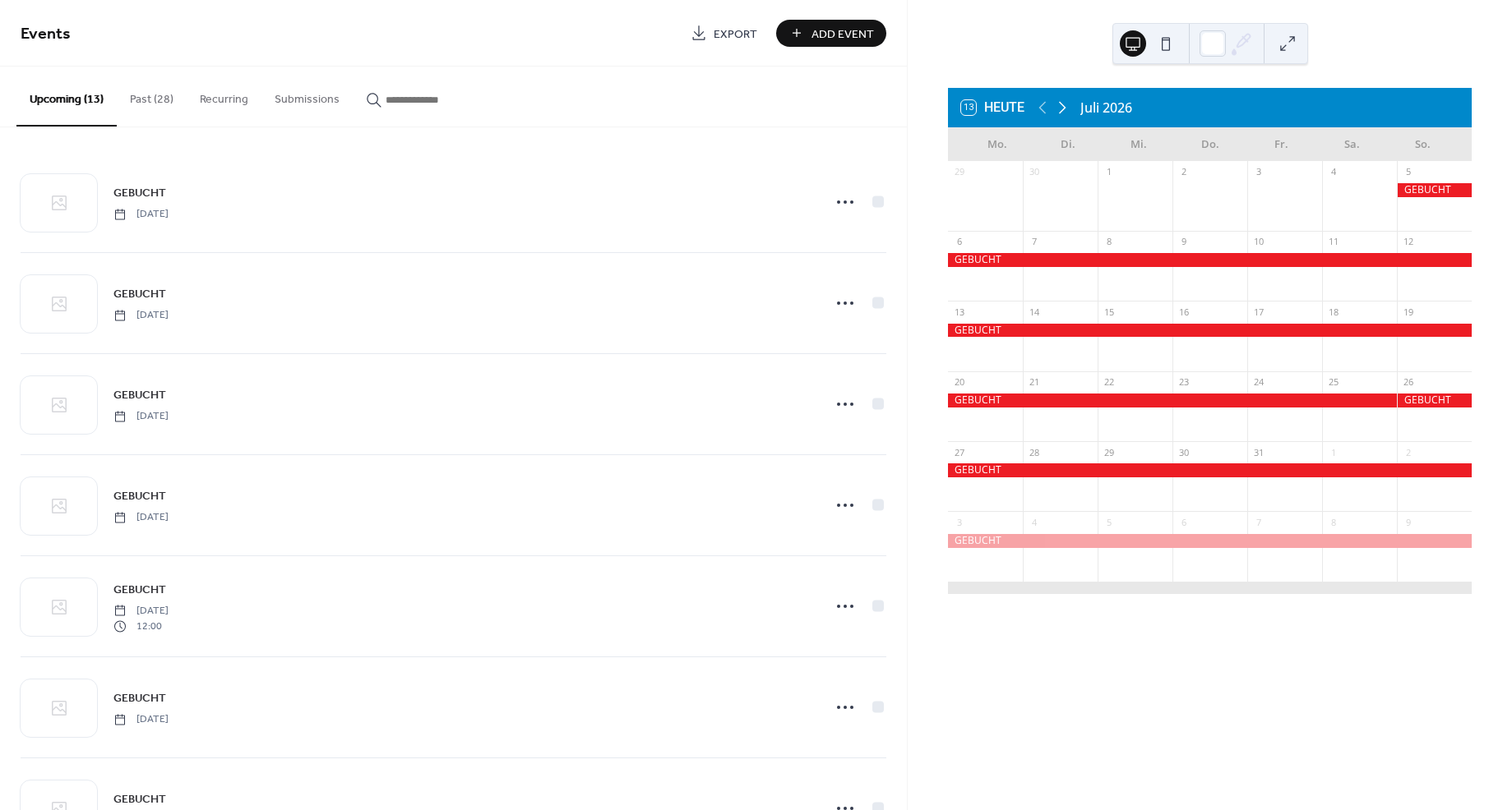
click at [1060, 105] on icon at bounding box center [1062, 108] width 20 height 20
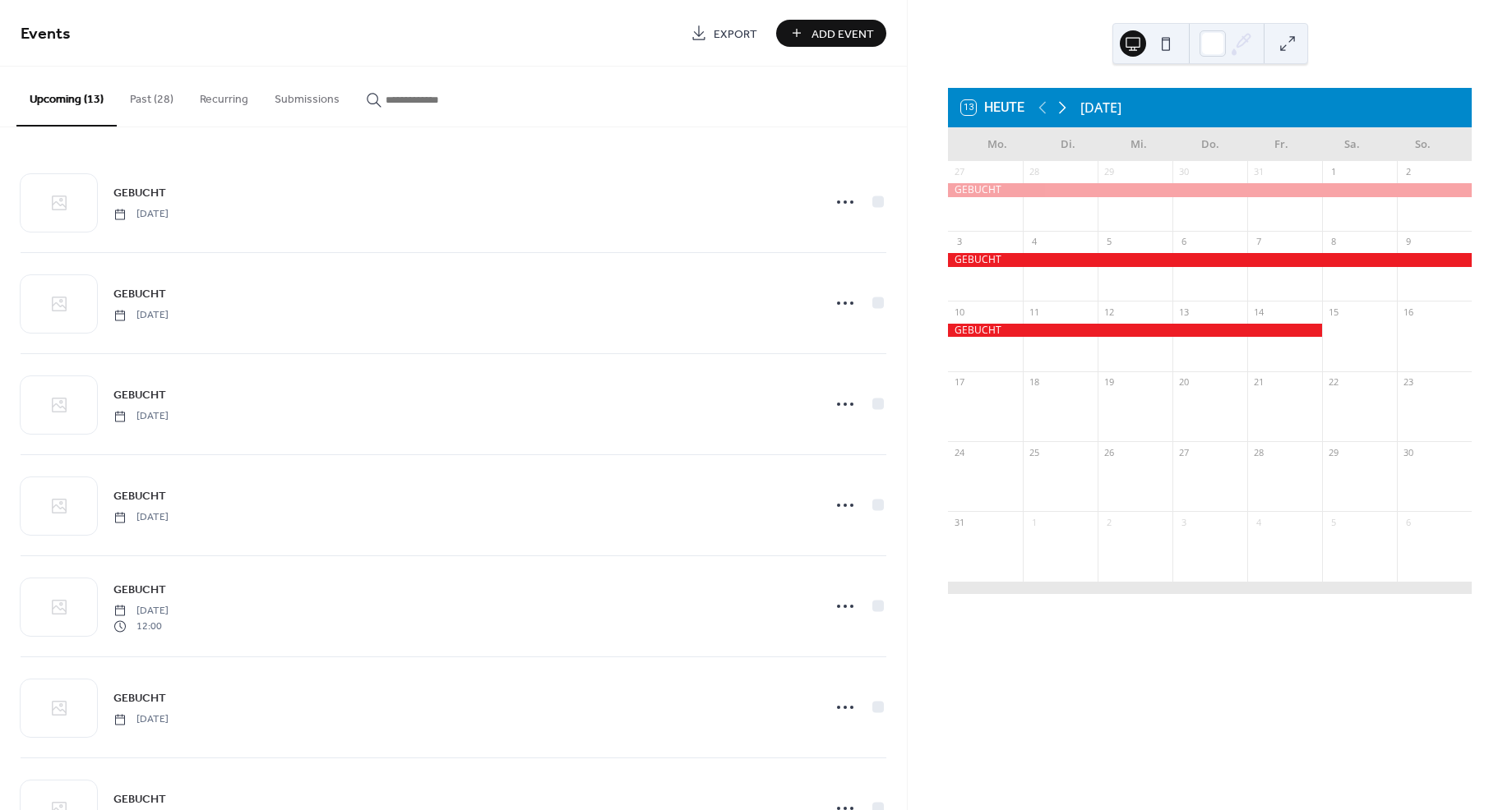
click at [1060, 105] on icon at bounding box center [1062, 108] width 20 height 20
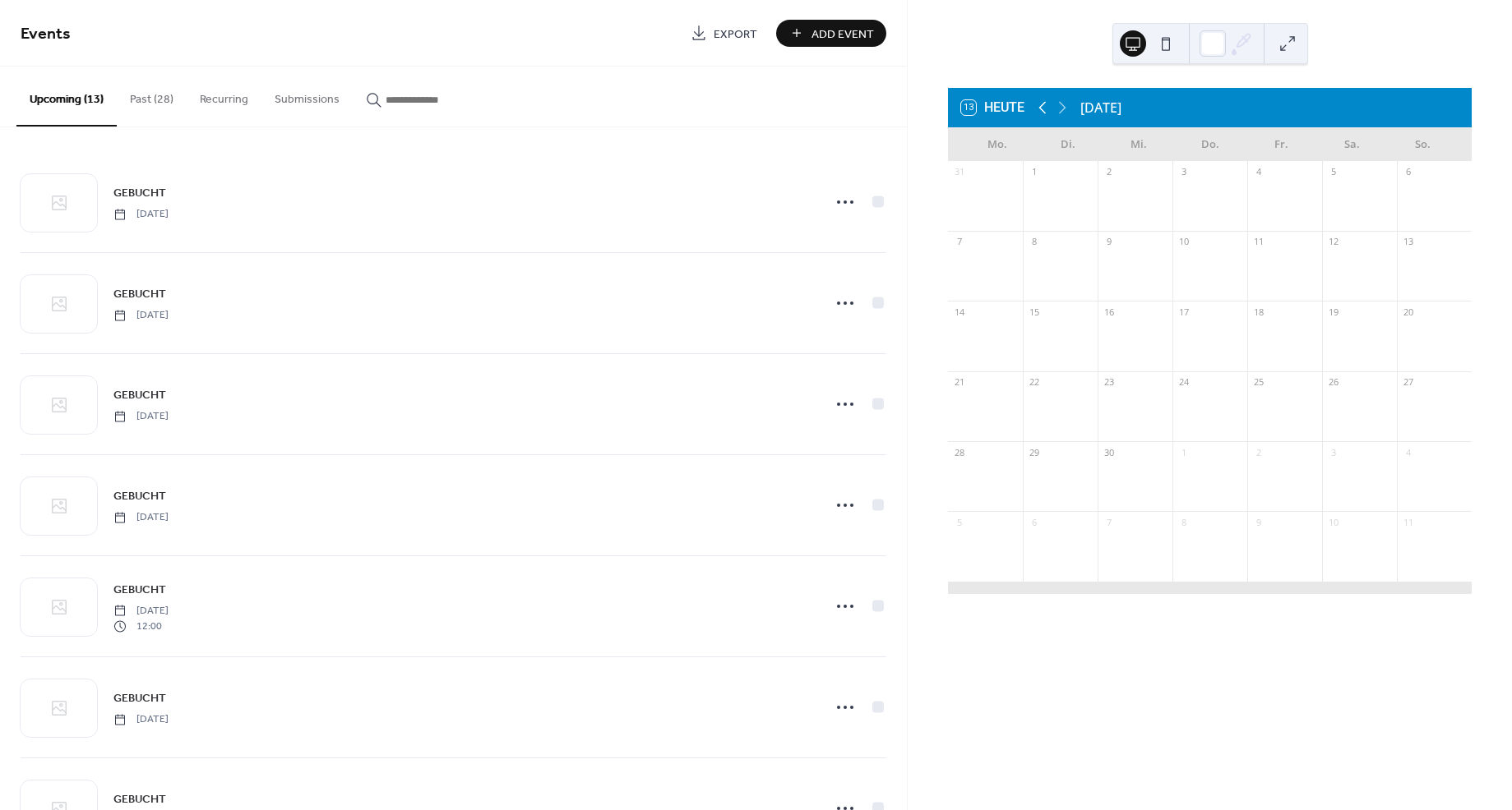
click at [1039, 103] on icon at bounding box center [1042, 108] width 20 height 20
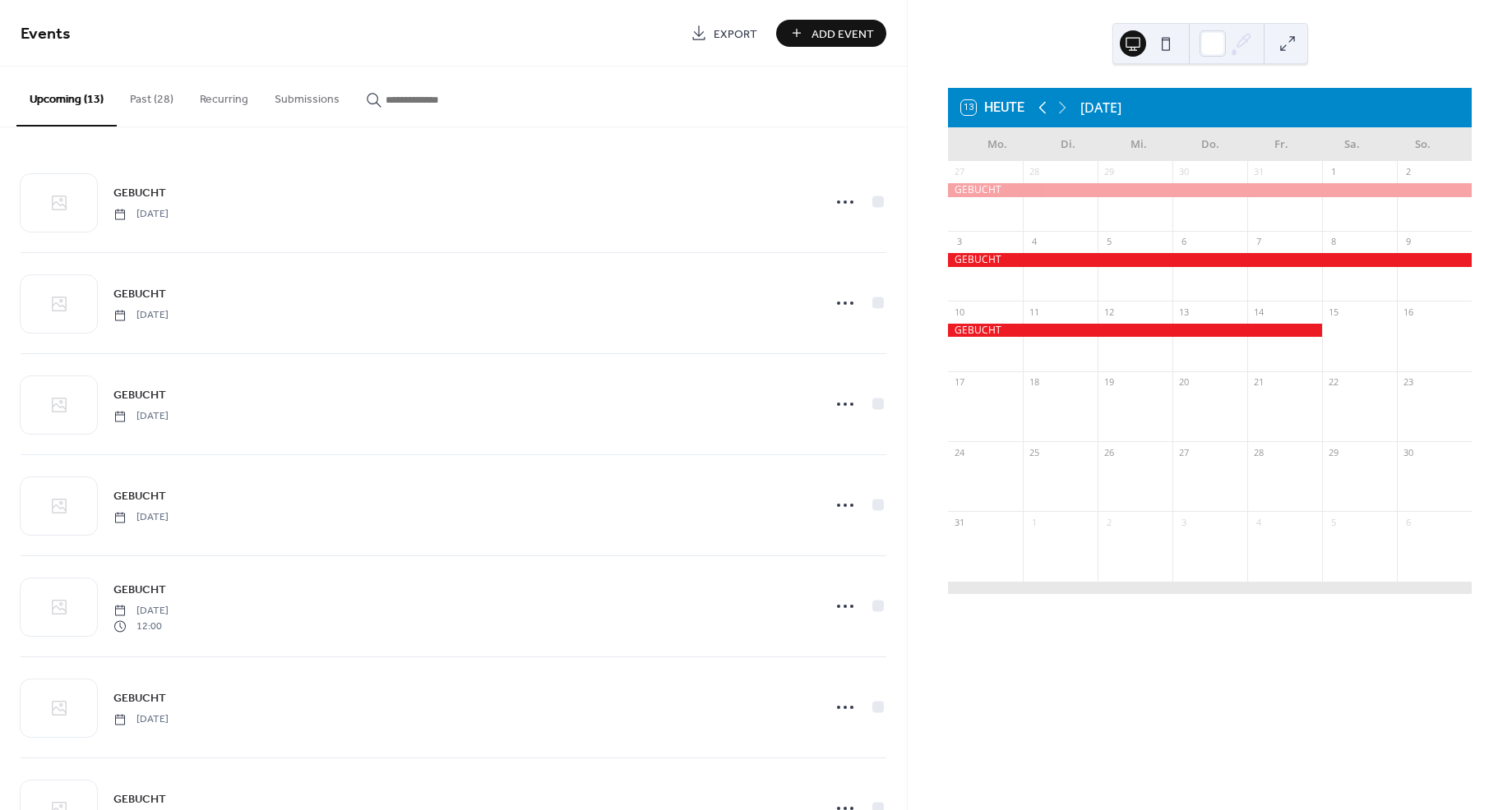
click at [1039, 103] on icon at bounding box center [1042, 108] width 20 height 20
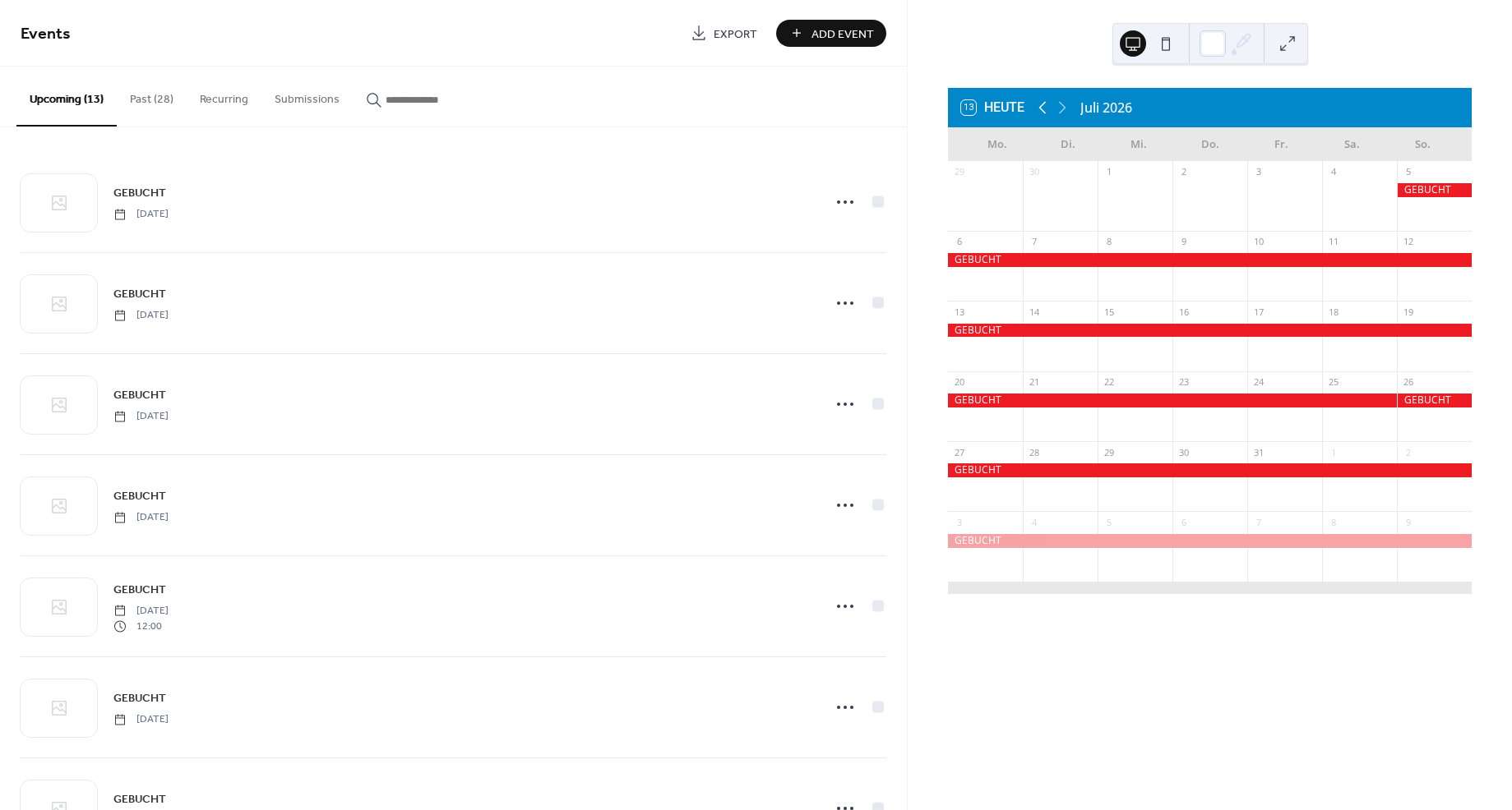
click at [1039, 103] on icon at bounding box center [1042, 108] width 20 height 20
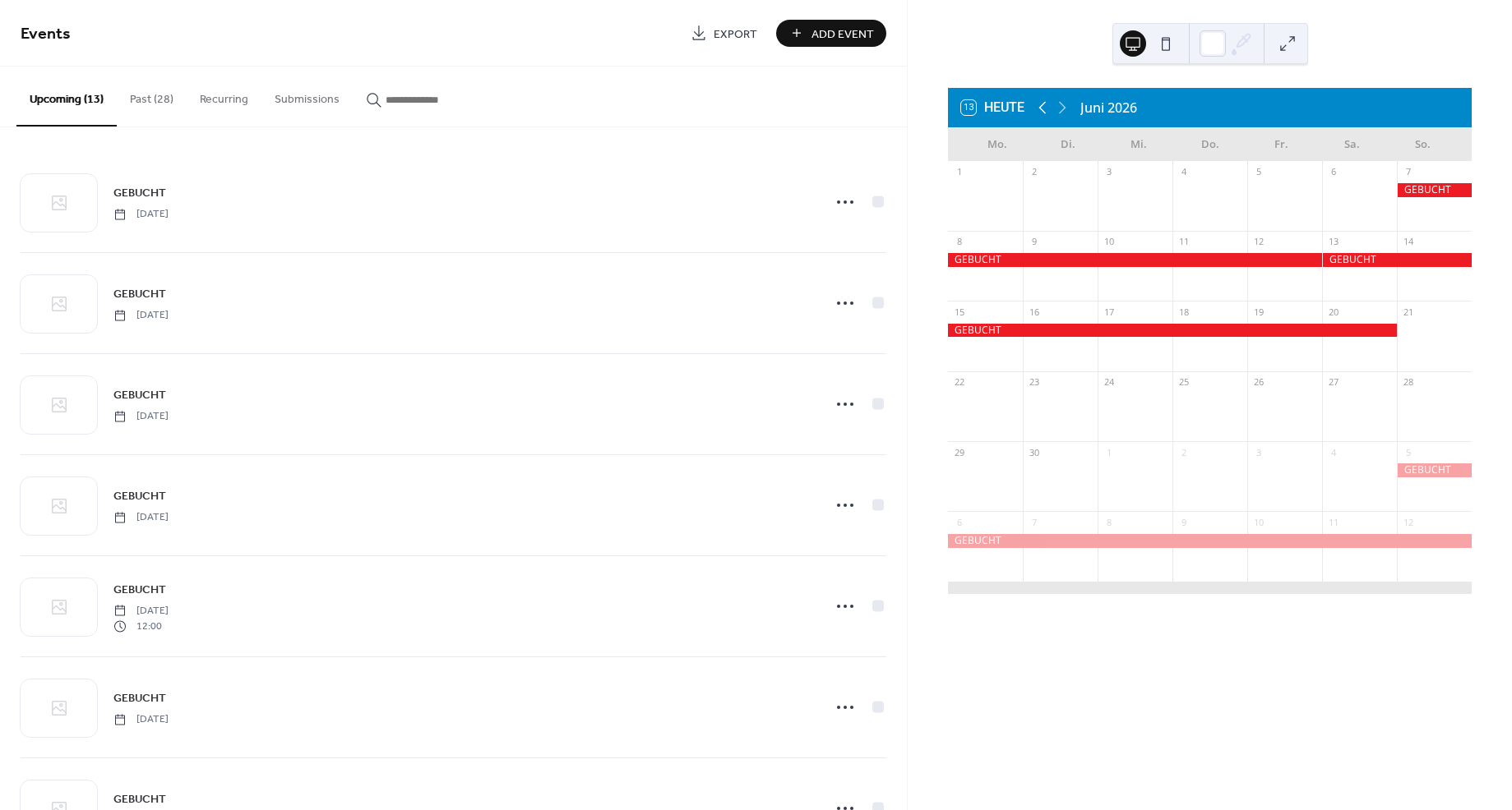
click at [1039, 103] on icon at bounding box center [1042, 108] width 20 height 20
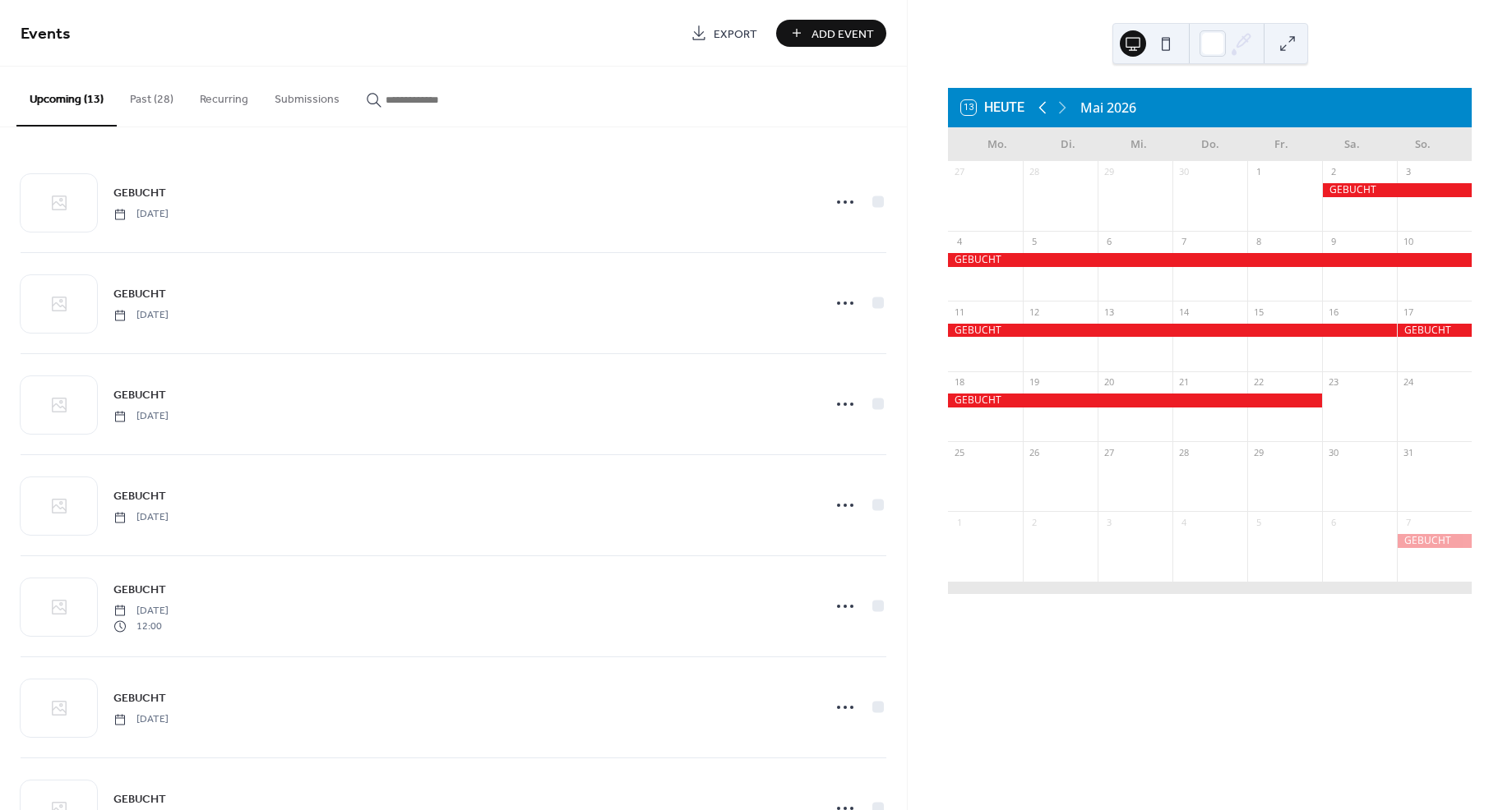
click at [1039, 103] on icon at bounding box center [1042, 108] width 20 height 20
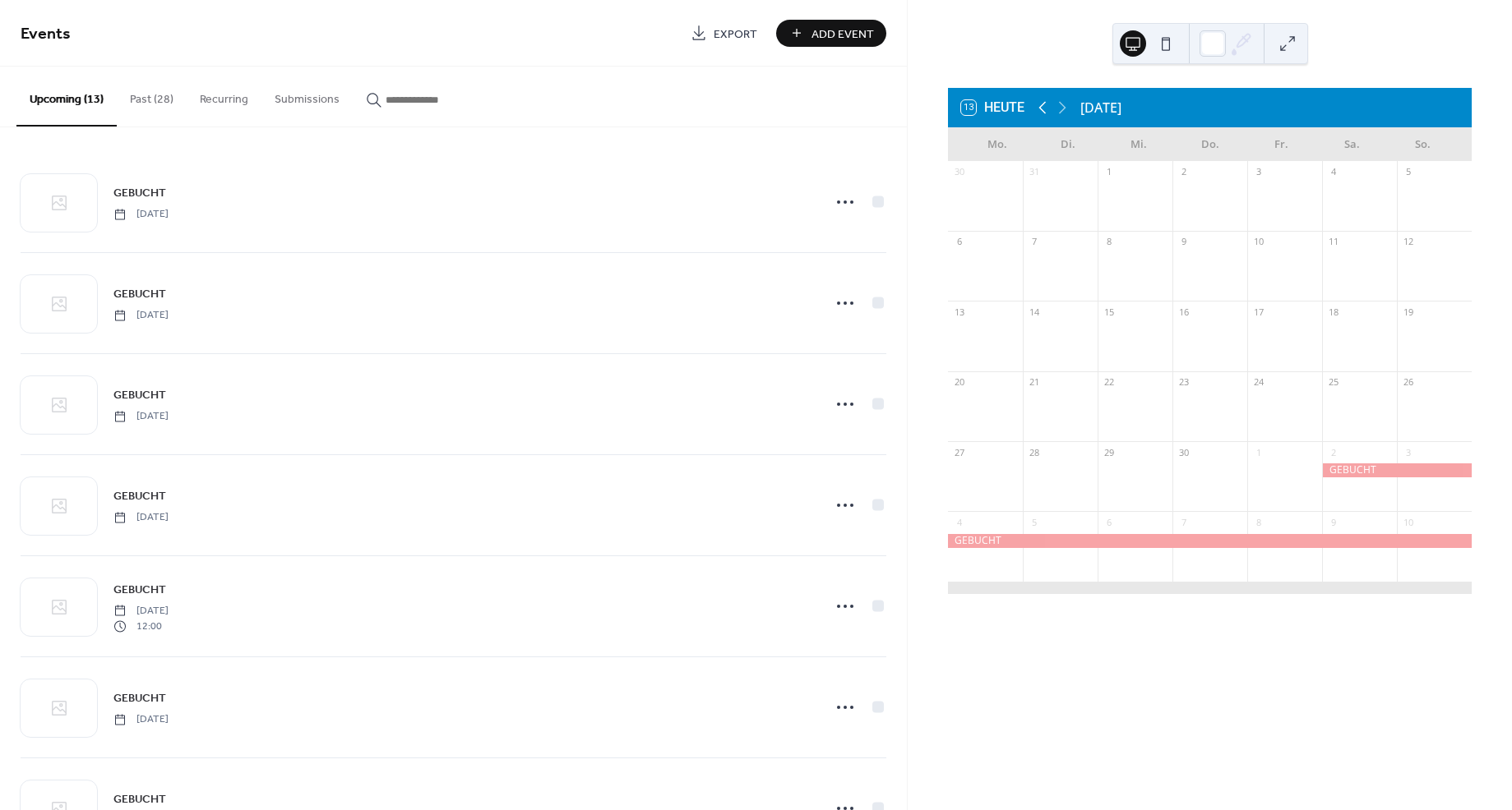
click at [1039, 103] on icon at bounding box center [1042, 108] width 20 height 20
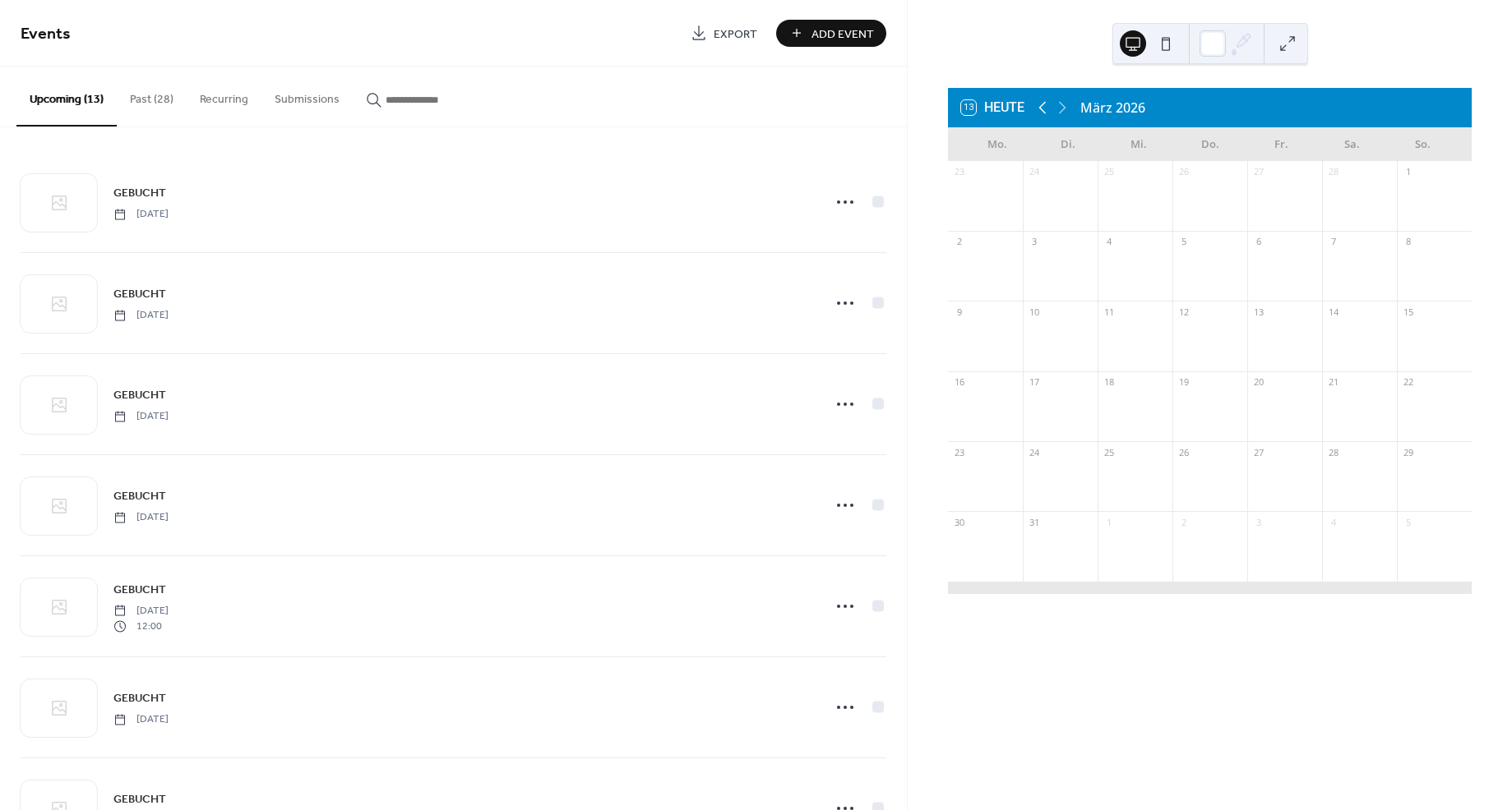
click at [1039, 103] on icon at bounding box center [1042, 108] width 20 height 20
click at [1040, 106] on icon at bounding box center [1042, 108] width 20 height 20
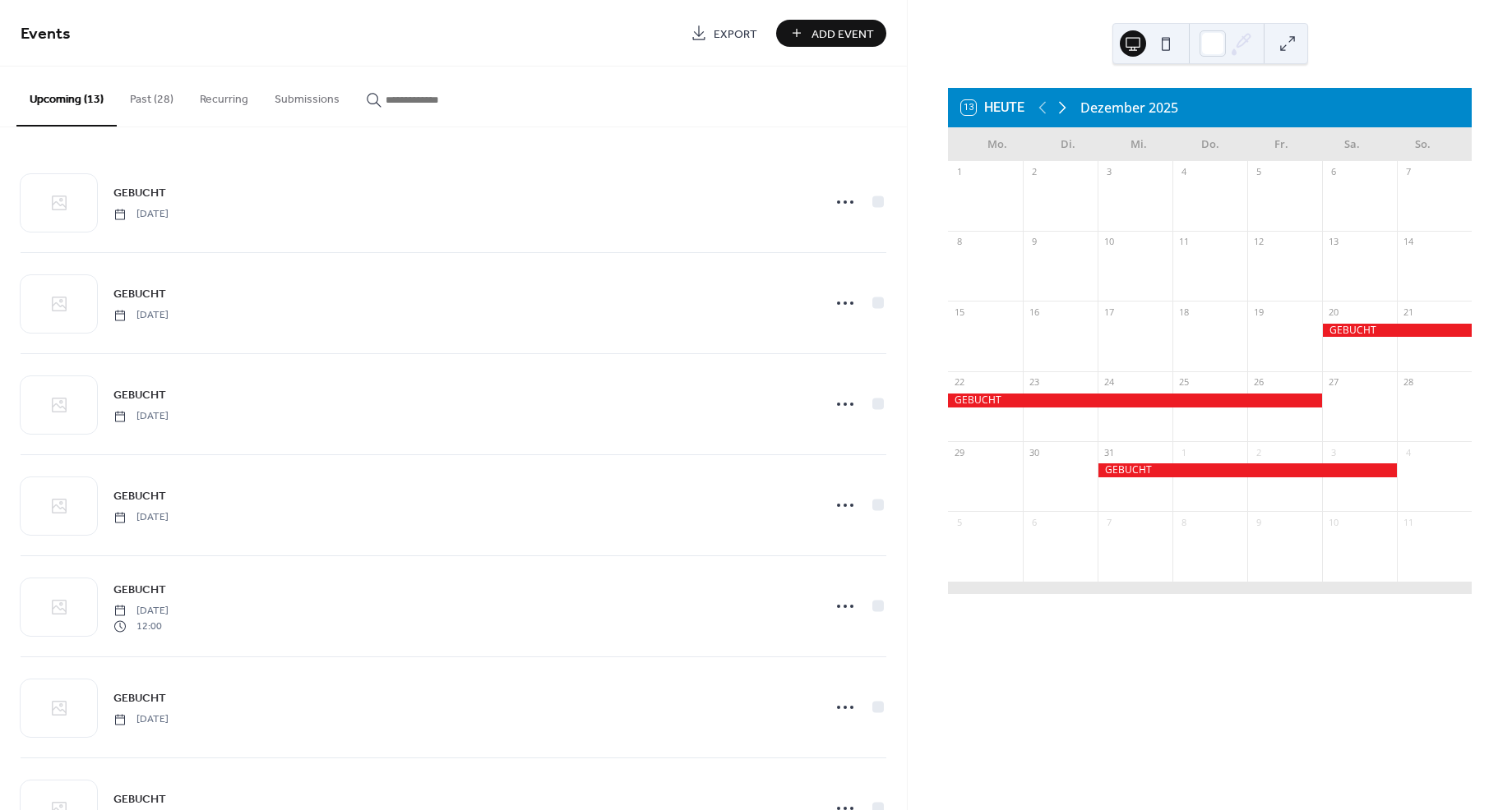
click at [1067, 105] on icon at bounding box center [1062, 108] width 20 height 20
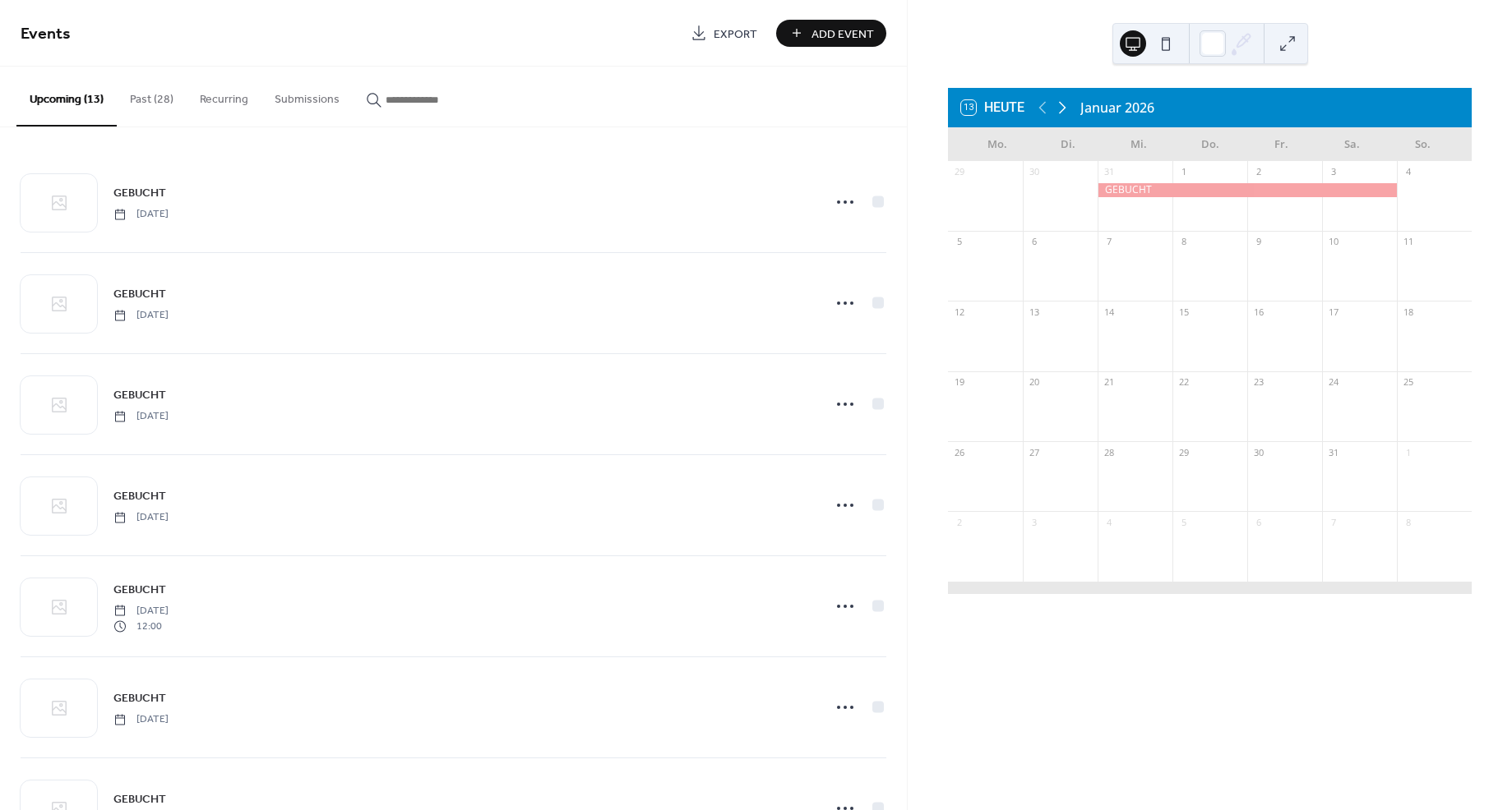
click at [1067, 105] on icon at bounding box center [1062, 108] width 20 height 20
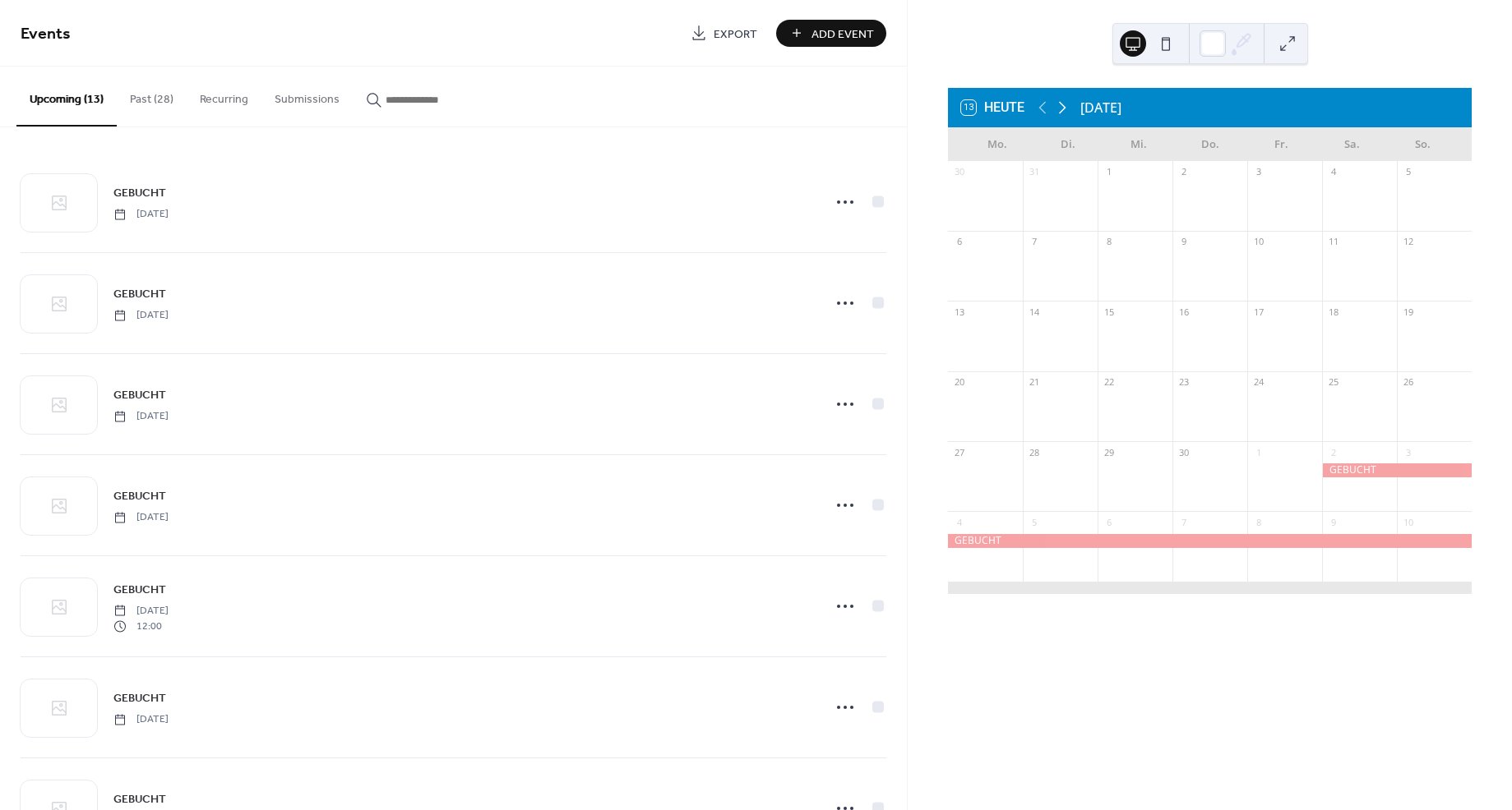
click at [1067, 105] on icon at bounding box center [1062, 108] width 20 height 20
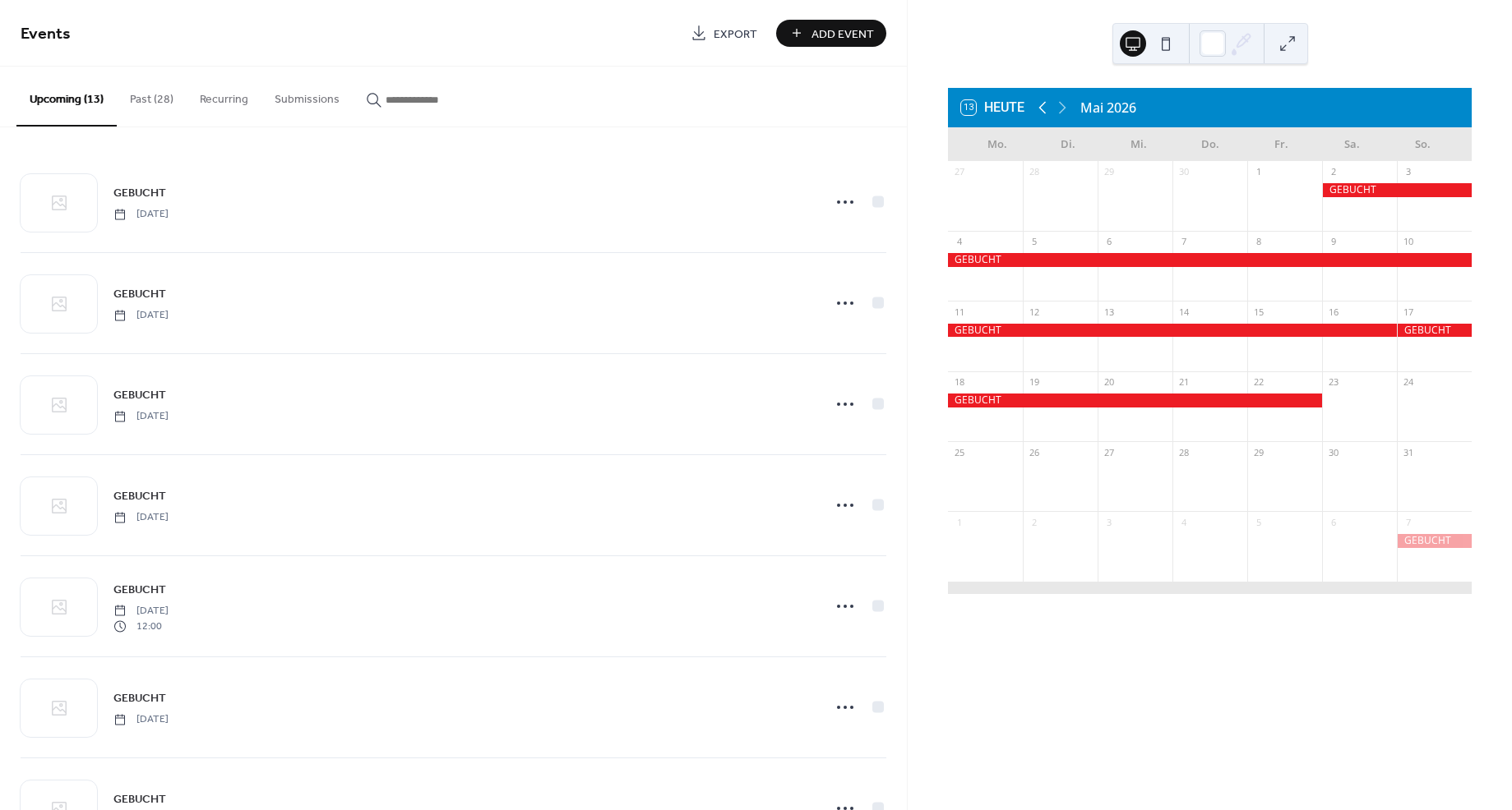
click at [1049, 107] on icon at bounding box center [1042, 108] width 20 height 20
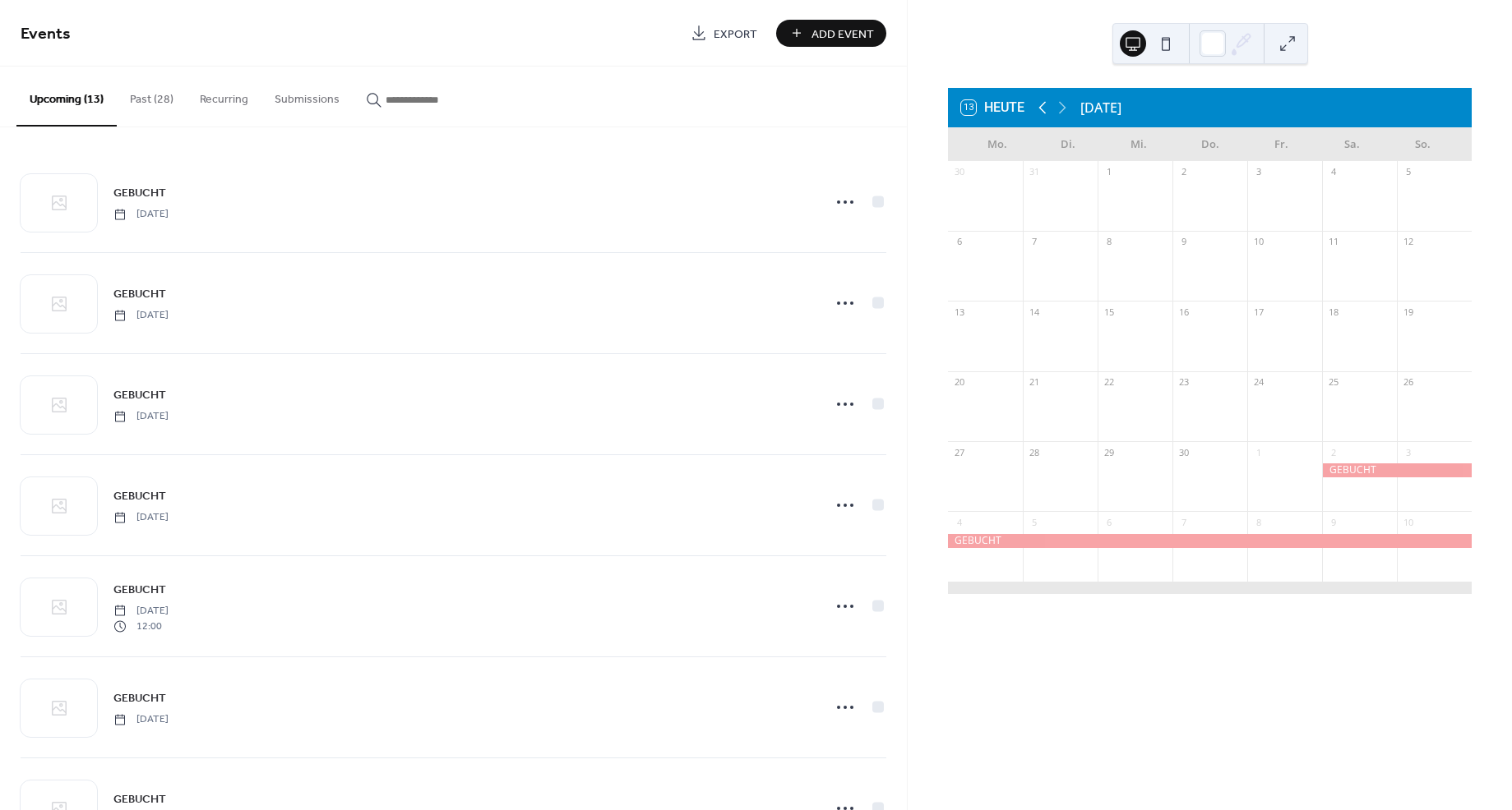
click at [1049, 107] on icon at bounding box center [1042, 108] width 20 height 20
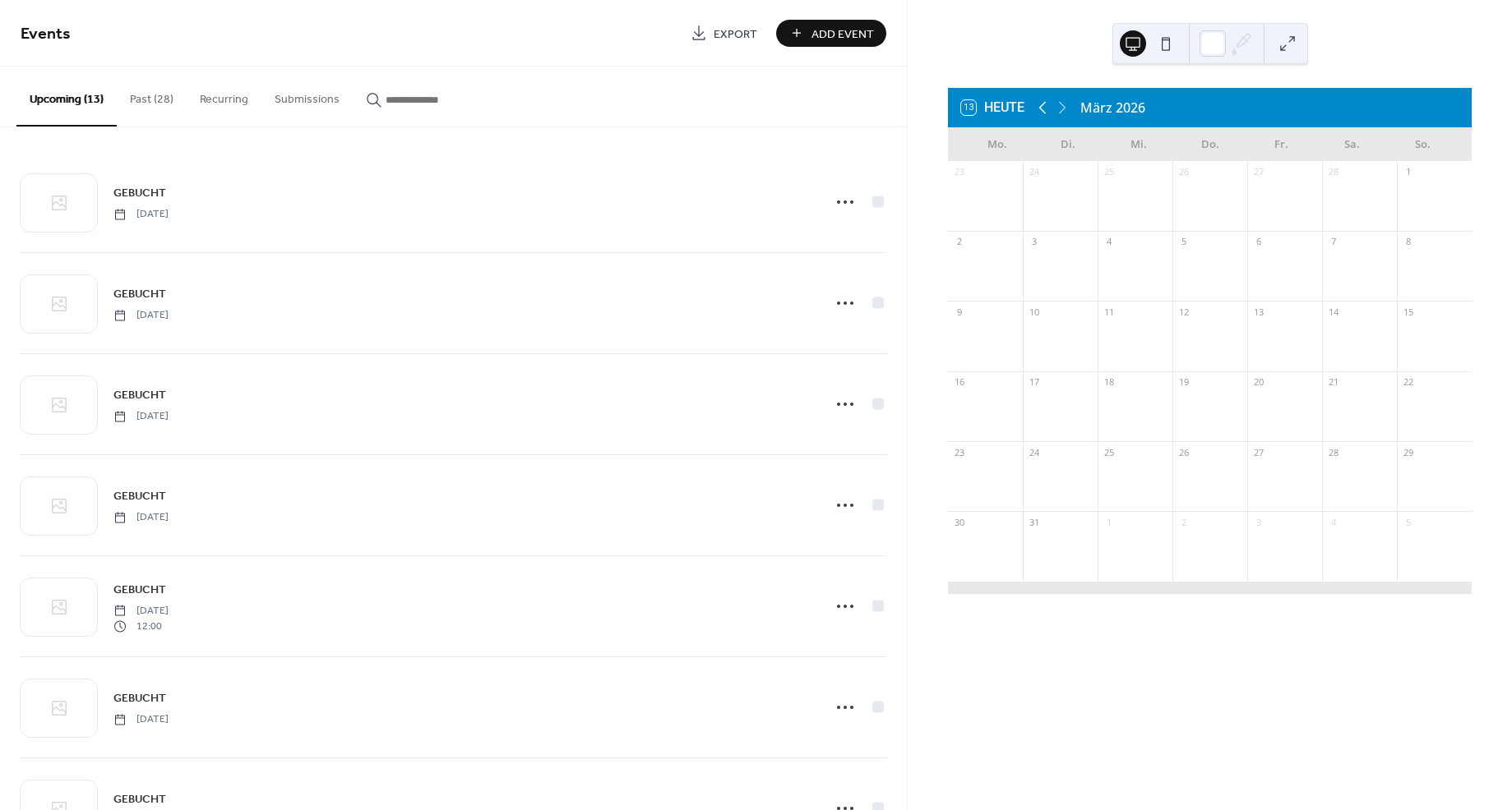
click at [1049, 107] on icon at bounding box center [1042, 108] width 20 height 20
click at [1062, 105] on icon at bounding box center [1062, 108] width 7 height 12
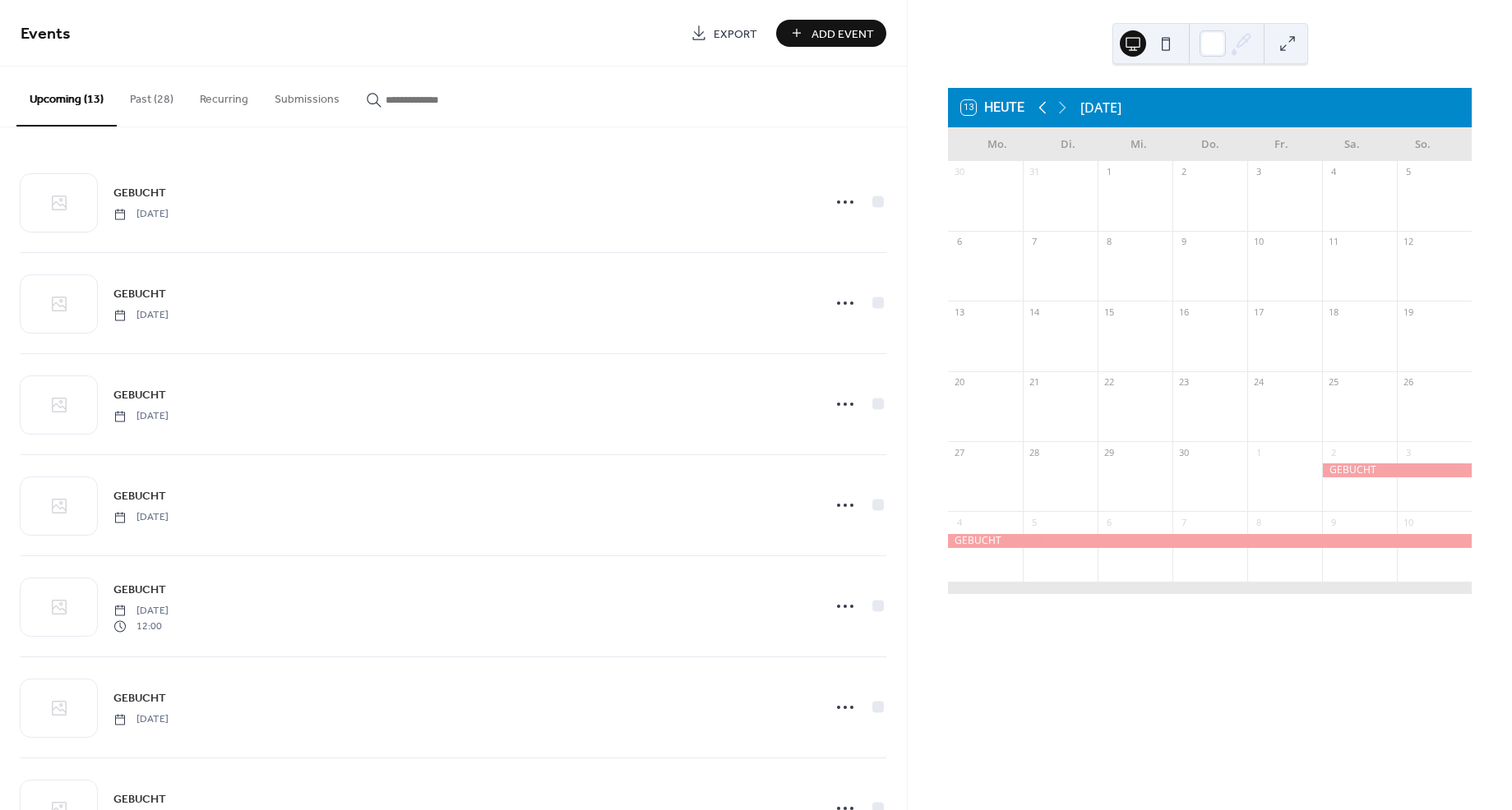
click at [1046, 104] on icon at bounding box center [1042, 108] width 20 height 20
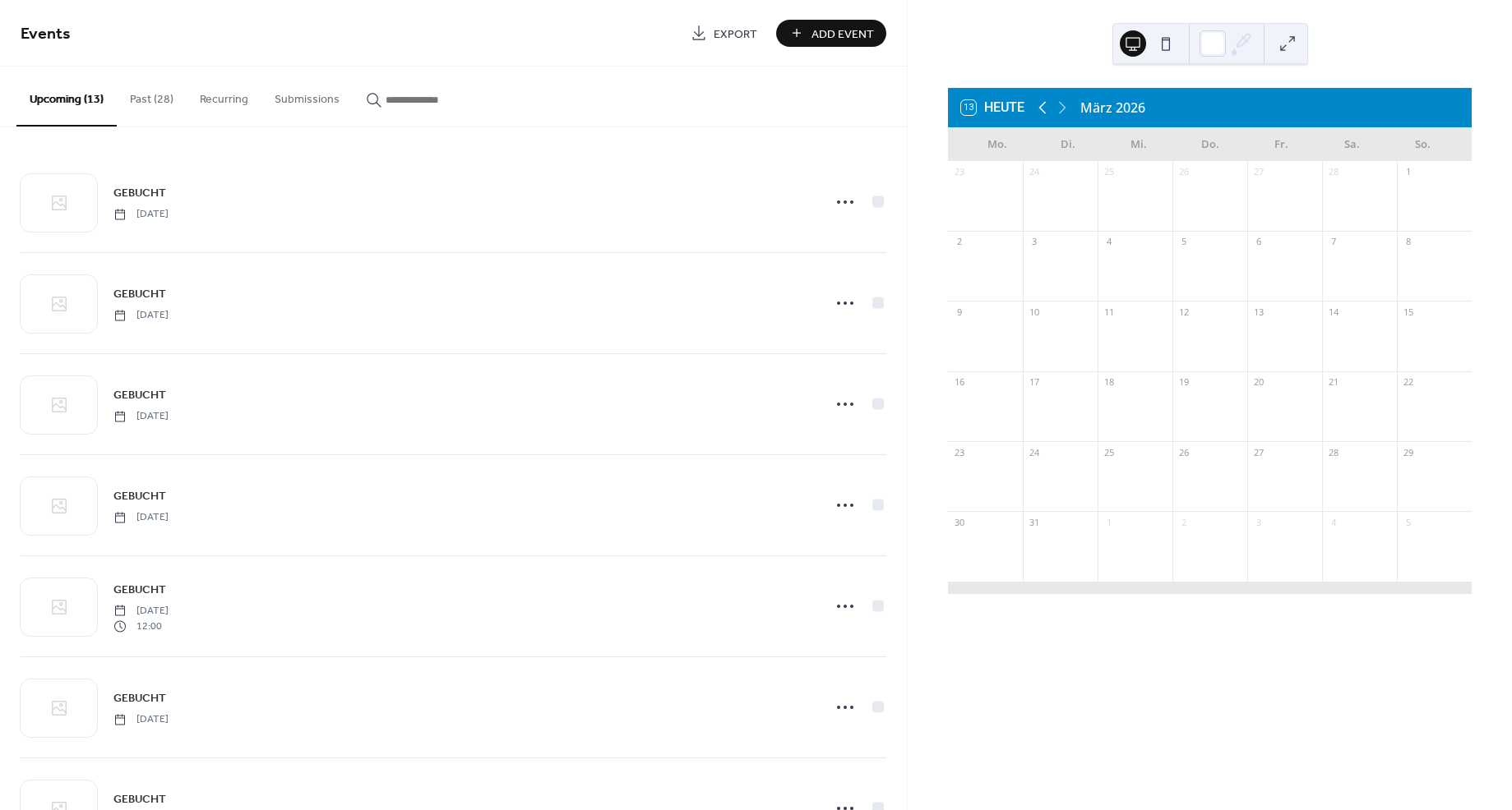
click at [1046, 104] on icon at bounding box center [1042, 108] width 20 height 20
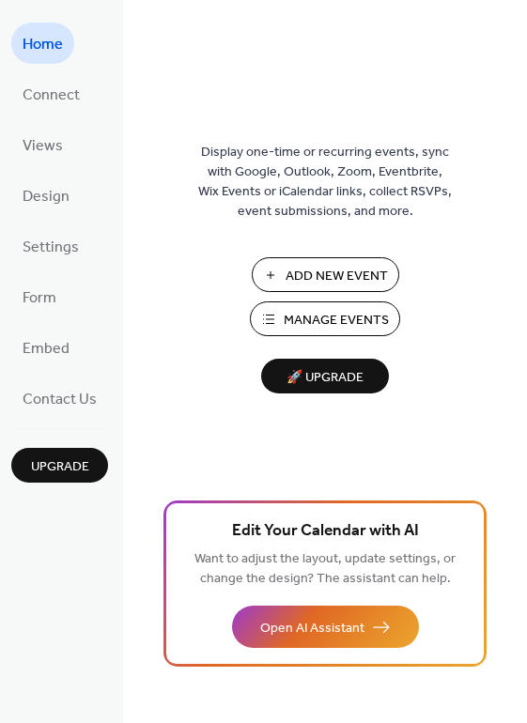
click at [308, 327] on span "Manage Events" at bounding box center [336, 321] width 105 height 20
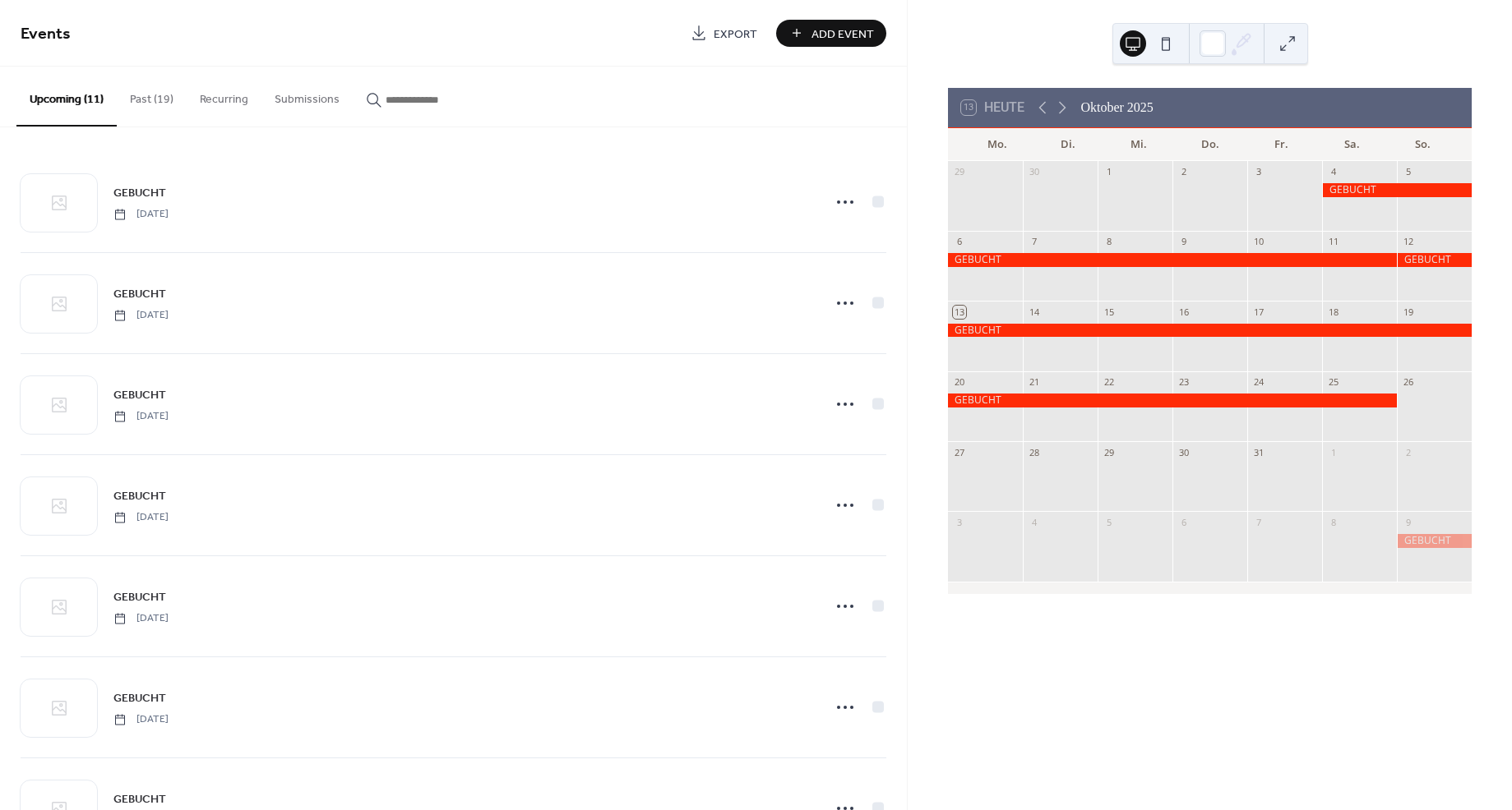
scroll to position [20, 0]
